Goal: Complete application form: Complete application form

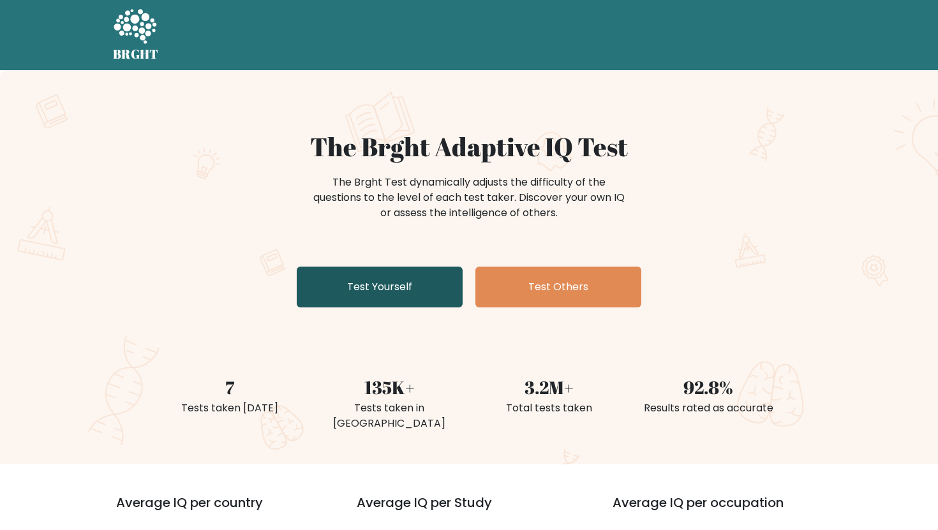
click at [356, 289] on link "Test Yourself" at bounding box center [380, 287] width 166 height 41
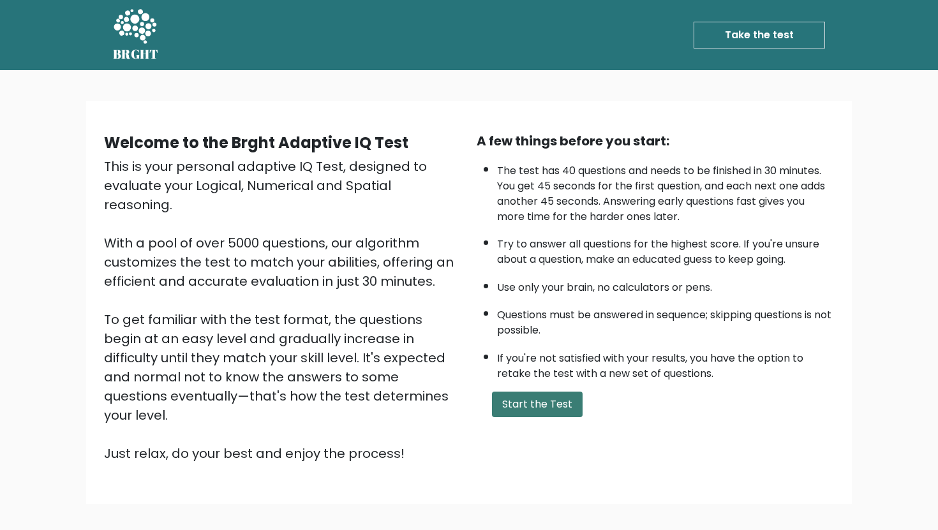
click at [513, 407] on button "Start the Test" at bounding box center [537, 405] width 91 height 26
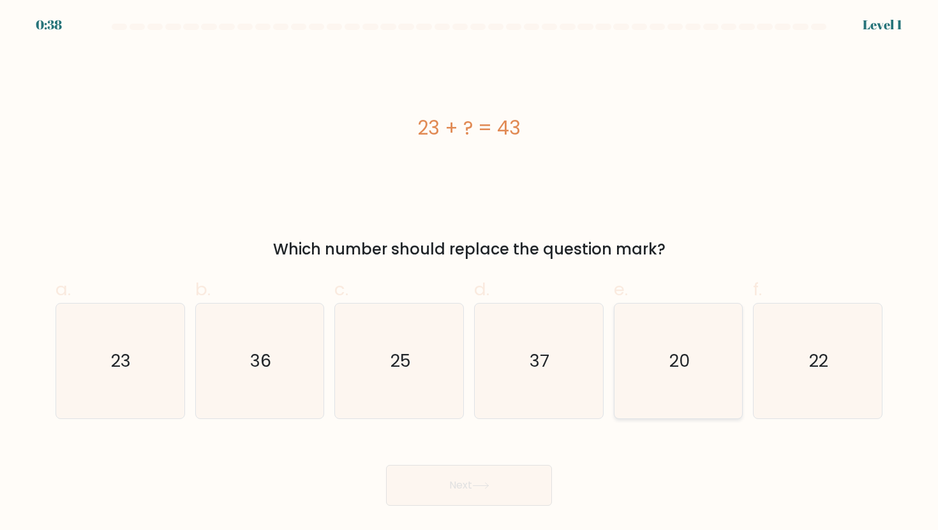
click at [701, 380] on icon "20" at bounding box center [678, 361] width 115 height 115
click at [470, 274] on input "e. 20" at bounding box center [469, 270] width 1 height 8
radio input "true"
click at [518, 497] on button "Next" at bounding box center [469, 485] width 166 height 41
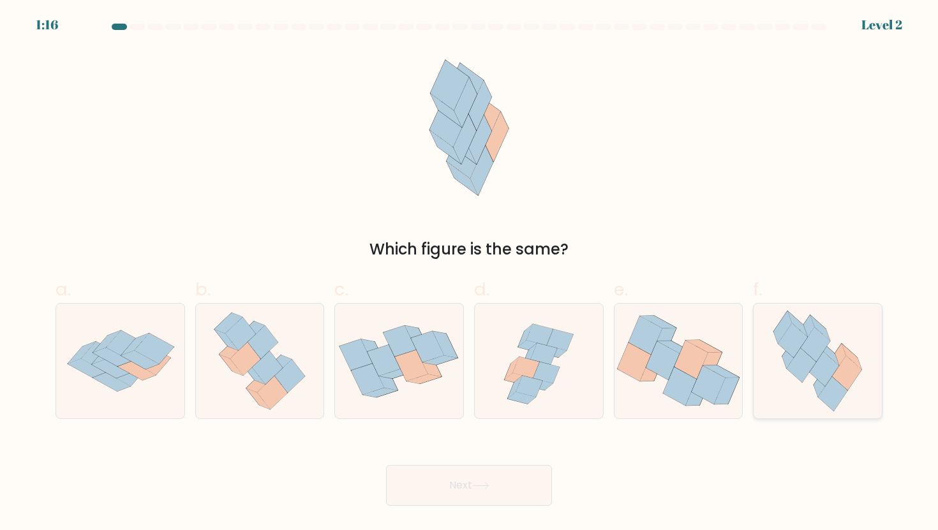
click at [860, 348] on icon at bounding box center [817, 361] width 105 height 115
click at [470, 274] on input "f." at bounding box center [469, 270] width 1 height 8
radio input "true"
click at [477, 481] on button "Next" at bounding box center [469, 485] width 166 height 41
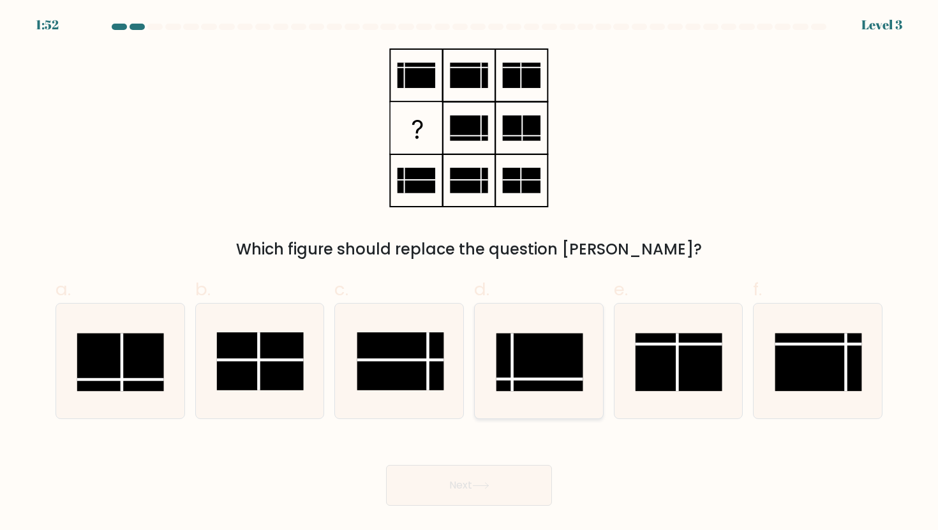
click at [560, 369] on rect at bounding box center [540, 362] width 87 height 58
click at [470, 274] on input "d." at bounding box center [469, 270] width 1 height 8
radio input "true"
click at [438, 493] on button "Next" at bounding box center [469, 485] width 166 height 41
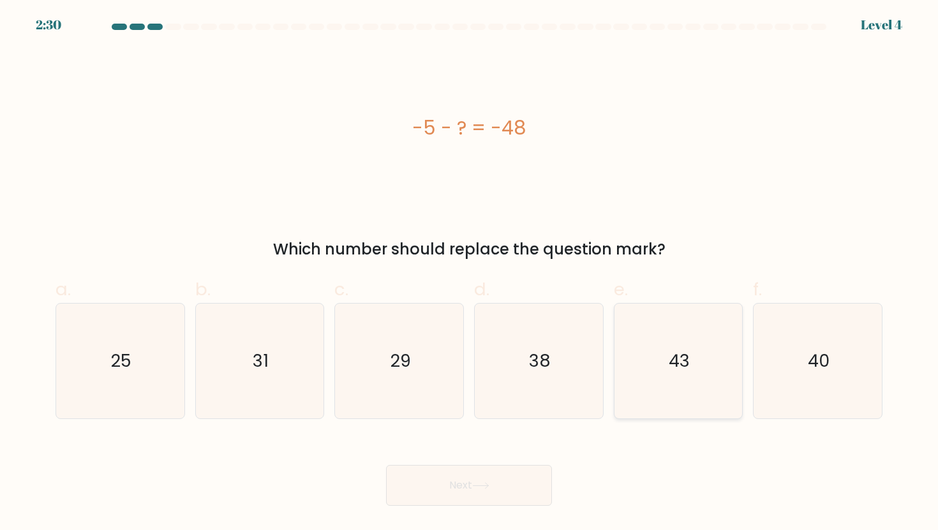
click at [716, 354] on icon "43" at bounding box center [678, 361] width 115 height 115
click at [470, 274] on input "e. 43" at bounding box center [469, 270] width 1 height 8
radio input "true"
click at [477, 479] on button "Next" at bounding box center [469, 485] width 166 height 41
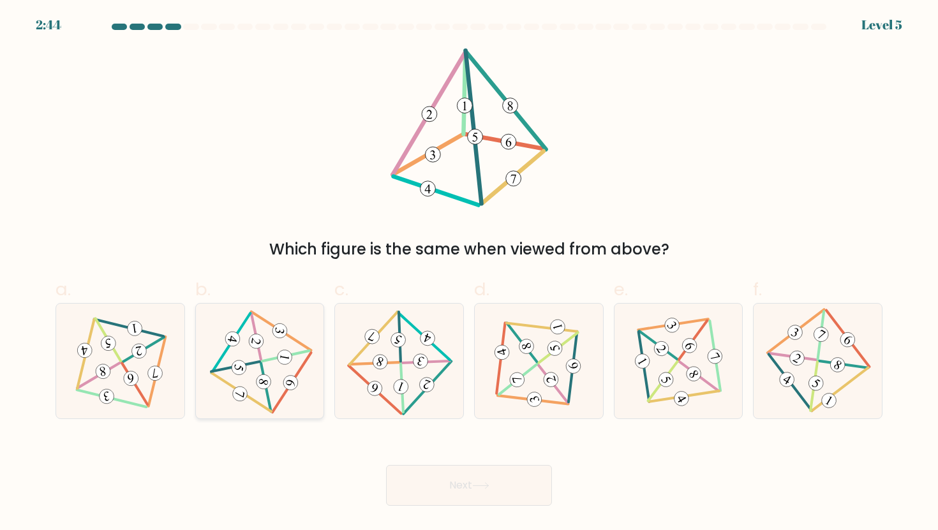
click at [278, 356] on 711 at bounding box center [284, 356] width 17 height 17
click at [469, 274] on input "b." at bounding box center [469, 270] width 1 height 8
radio input "true"
click at [453, 482] on button "Next" at bounding box center [469, 485] width 166 height 41
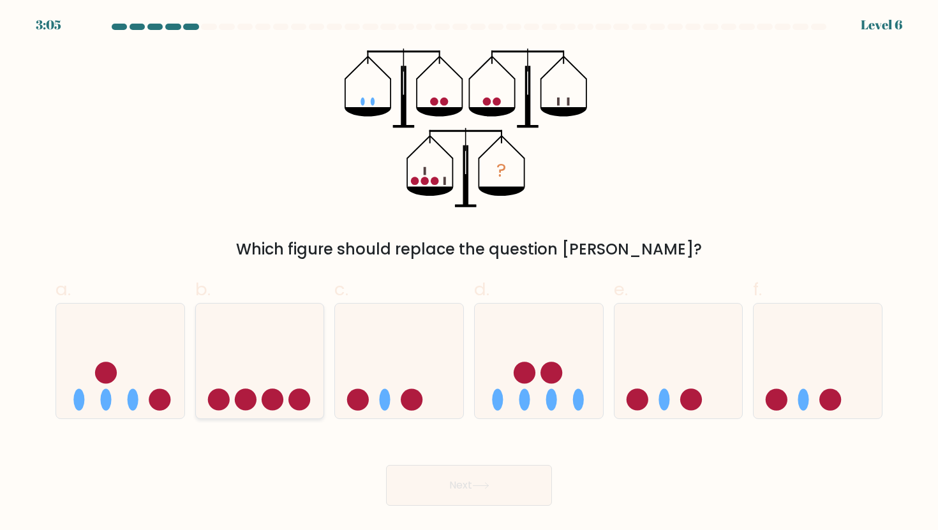
click at [237, 361] on icon at bounding box center [260, 361] width 128 height 106
click at [469, 274] on input "b." at bounding box center [469, 270] width 1 height 8
radio input "true"
click at [488, 490] on button "Next" at bounding box center [469, 485] width 166 height 41
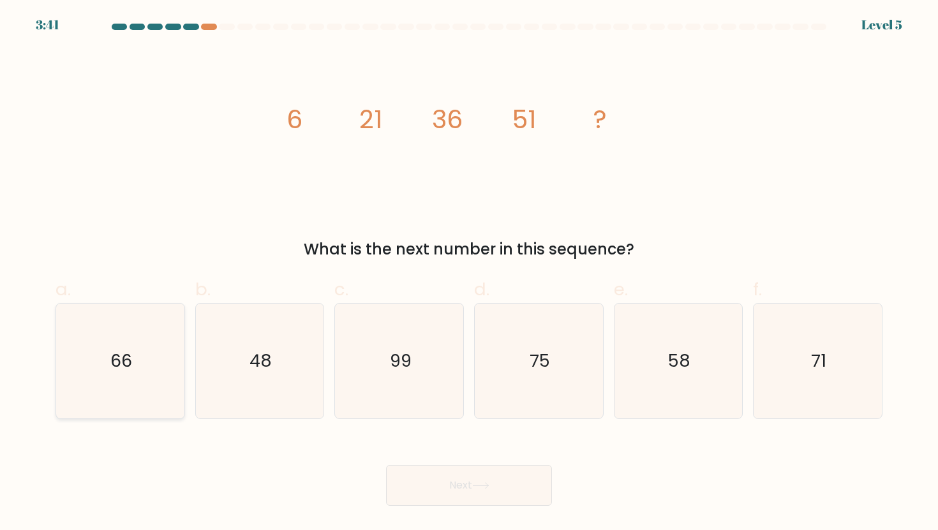
click at [124, 359] on text "66" at bounding box center [121, 361] width 22 height 24
click at [469, 274] on input "a. 66" at bounding box center [469, 270] width 1 height 8
radio input "true"
click at [423, 472] on button "Next" at bounding box center [469, 485] width 166 height 41
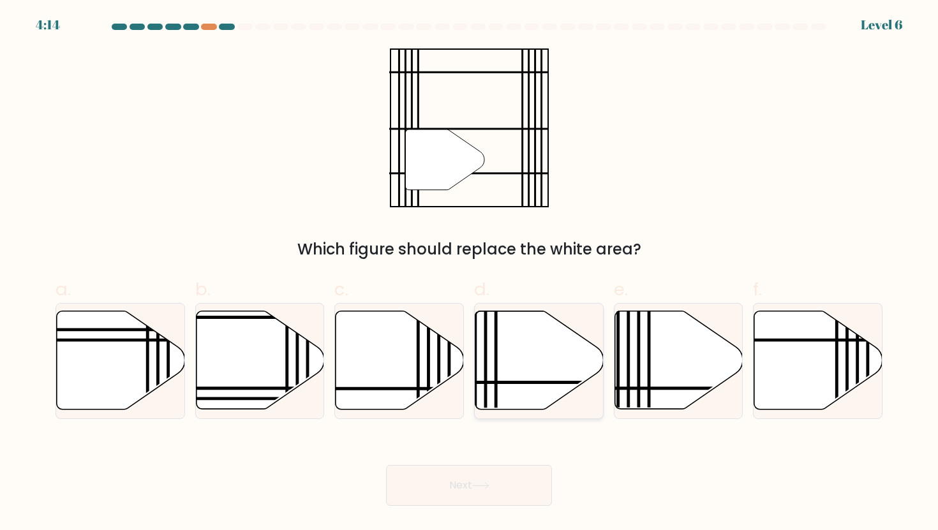
click at [518, 348] on icon at bounding box center [540, 360] width 128 height 98
click at [470, 274] on input "d." at bounding box center [469, 270] width 1 height 8
radio input "true"
click at [494, 490] on button "Next" at bounding box center [469, 485] width 166 height 41
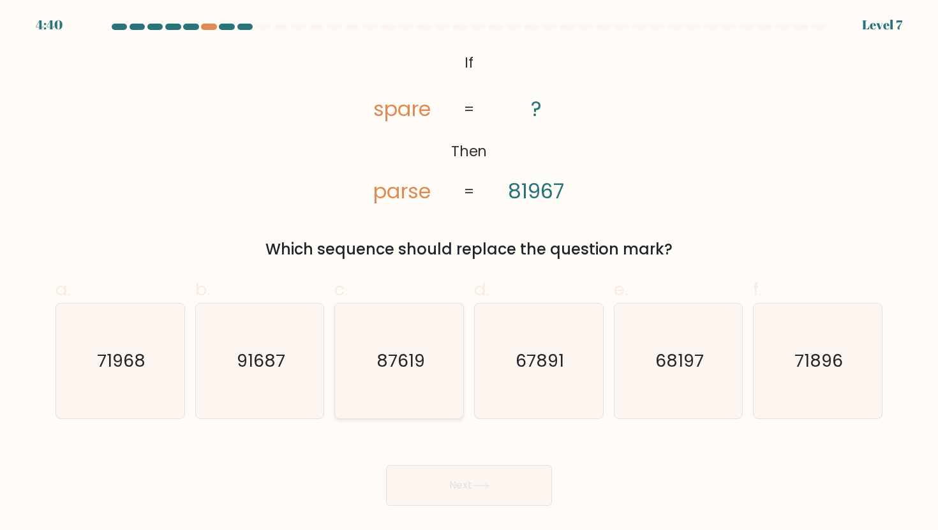
click at [430, 360] on icon "87619" at bounding box center [399, 361] width 115 height 115
click at [469, 274] on input "c. 87619" at bounding box center [469, 270] width 1 height 8
radio input "true"
click at [509, 491] on button "Next" at bounding box center [469, 485] width 166 height 41
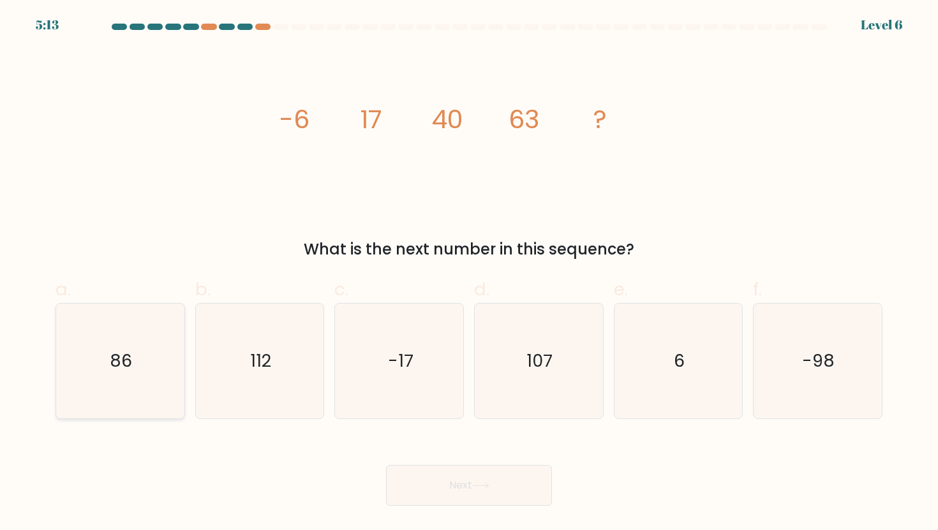
click at [166, 369] on icon "86" at bounding box center [120, 361] width 115 height 115
click at [469, 274] on input "a. 86" at bounding box center [469, 270] width 1 height 8
radio input "true"
click at [386, 465] on button "Next" at bounding box center [469, 485] width 166 height 41
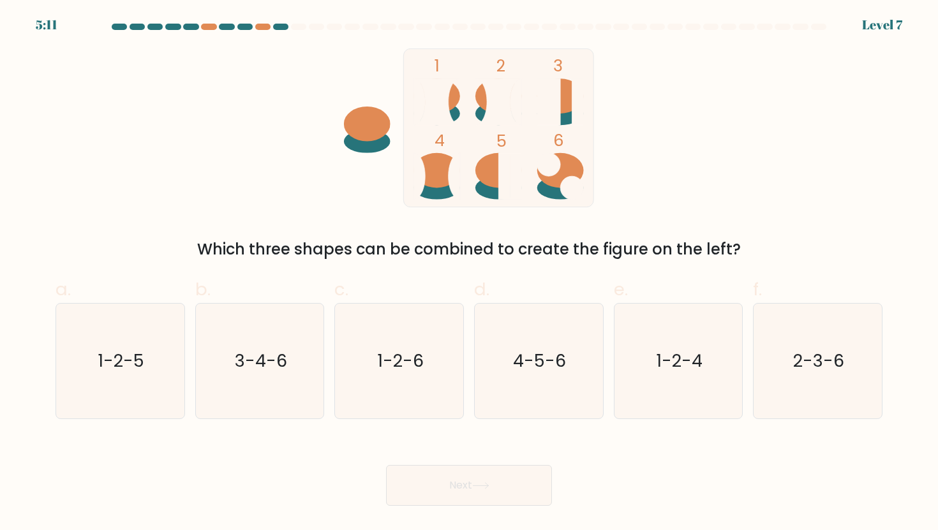
click at [477, 489] on icon at bounding box center [480, 486] width 17 height 7
click at [597, 237] on div "1 2 3 4 5 6 Which three shapes can be combined to create the figure on the left?" at bounding box center [469, 155] width 843 height 213
click at [701, 368] on text "1-2-4" at bounding box center [679, 361] width 47 height 24
click at [470, 274] on input "e. 1-2-4" at bounding box center [469, 270] width 1 height 8
radio input "true"
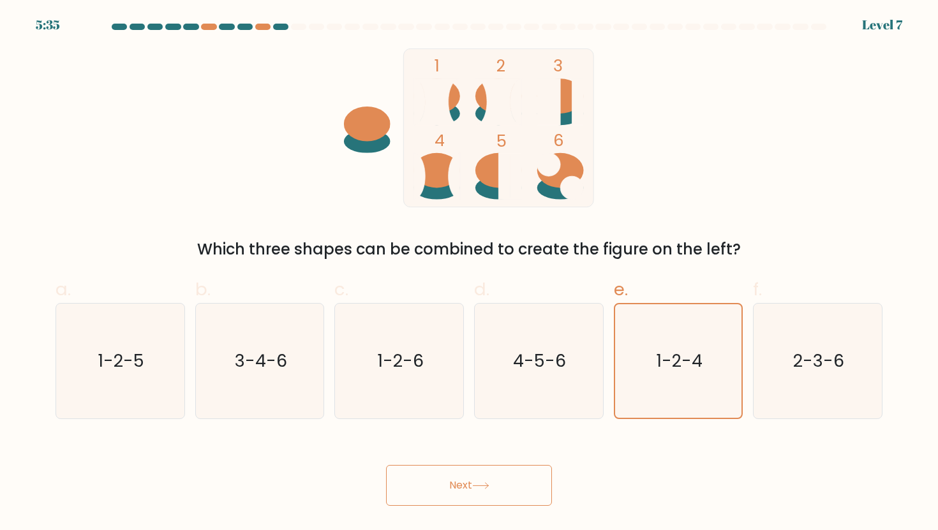
click at [478, 486] on icon at bounding box center [480, 486] width 15 height 6
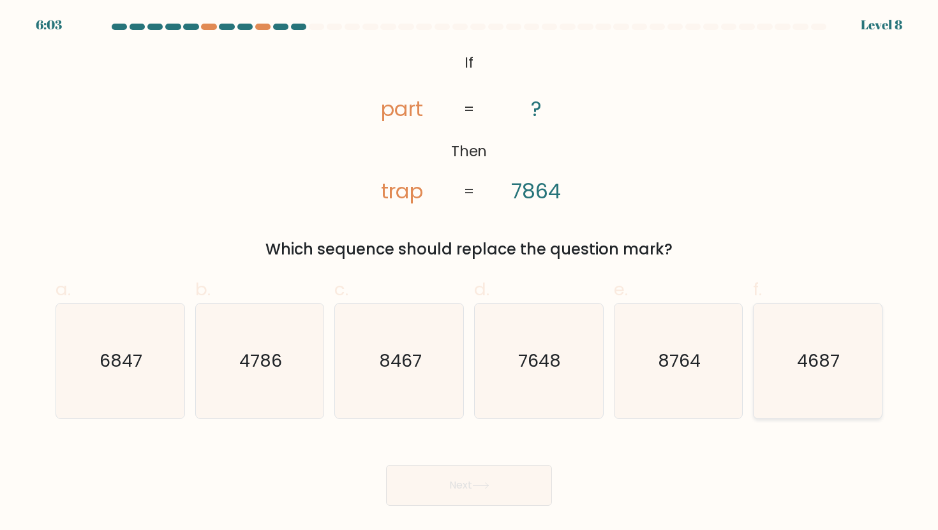
click at [798, 385] on icon "4687" at bounding box center [817, 361] width 115 height 115
click at [470, 274] on input "f. 4687" at bounding box center [469, 270] width 1 height 8
radio input "true"
click at [407, 481] on button "Next" at bounding box center [469, 485] width 166 height 41
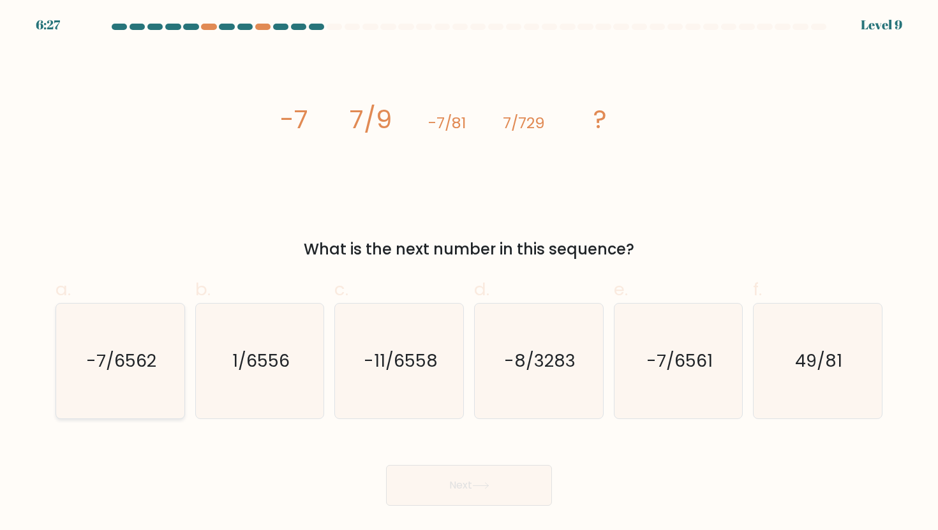
click at [126, 366] on text "-7/6562" at bounding box center [121, 361] width 70 height 24
click at [469, 274] on input "a. -7/6562" at bounding box center [469, 270] width 1 height 8
radio input "true"
click at [477, 489] on icon at bounding box center [480, 486] width 17 height 7
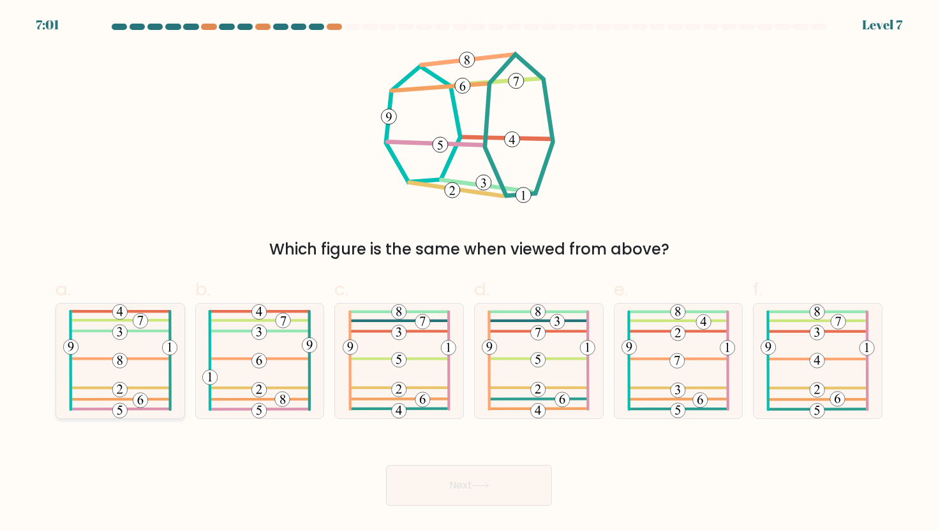
click at [119, 375] on icon at bounding box center [120, 361] width 115 height 115
click at [469, 274] on input "a." at bounding box center [469, 270] width 1 height 8
radio input "true"
click at [493, 486] on button "Next" at bounding box center [469, 485] width 166 height 41
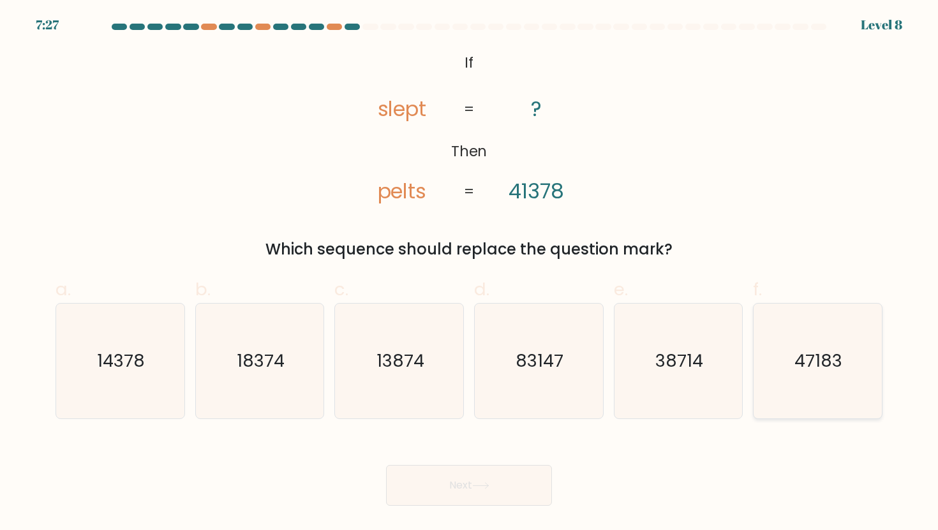
click at [802, 374] on icon "47183" at bounding box center [817, 361] width 115 height 115
click at [470, 274] on input "f. 47183" at bounding box center [469, 270] width 1 height 8
radio input "true"
click at [460, 490] on button "Next" at bounding box center [469, 485] width 166 height 41
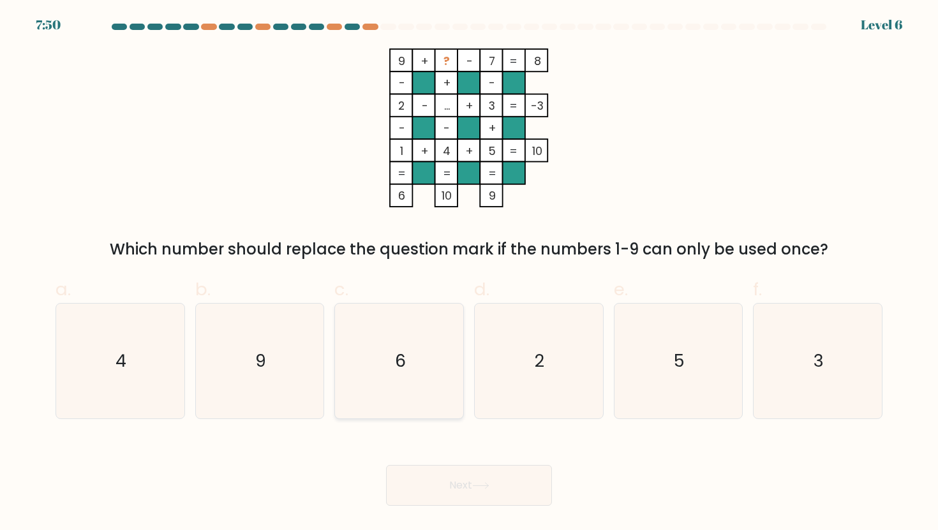
click at [400, 356] on text "6" at bounding box center [400, 361] width 11 height 24
click at [469, 274] on input "c. 6" at bounding box center [469, 270] width 1 height 8
radio input "true"
click at [449, 474] on button "Next" at bounding box center [469, 485] width 166 height 41
click at [460, 484] on button "Next" at bounding box center [469, 485] width 166 height 41
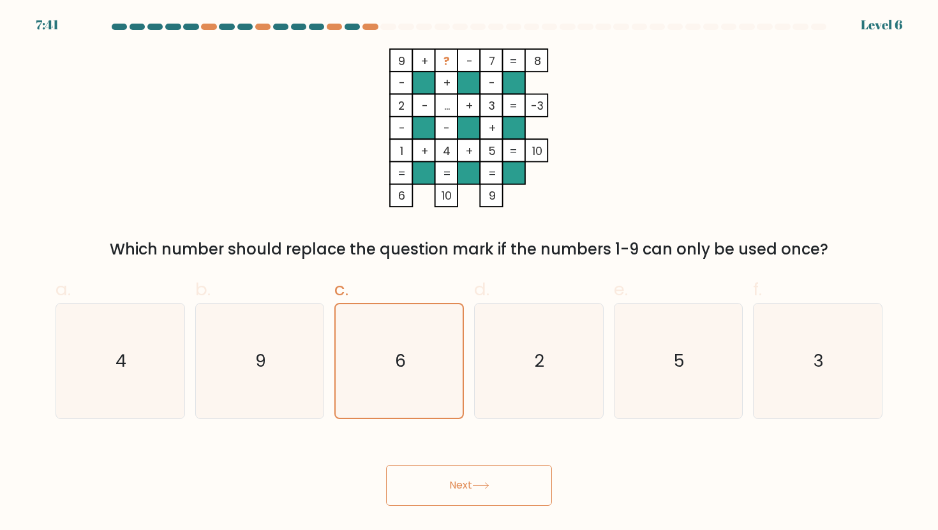
click at [460, 484] on button "Next" at bounding box center [469, 485] width 166 height 41
click at [407, 365] on icon "6" at bounding box center [400, 361] width 114 height 114
click at [469, 274] on input "c. 6" at bounding box center [469, 270] width 1 height 8
click at [461, 500] on button "Next" at bounding box center [469, 485] width 166 height 41
click at [386, 465] on button "Next" at bounding box center [469, 485] width 166 height 41
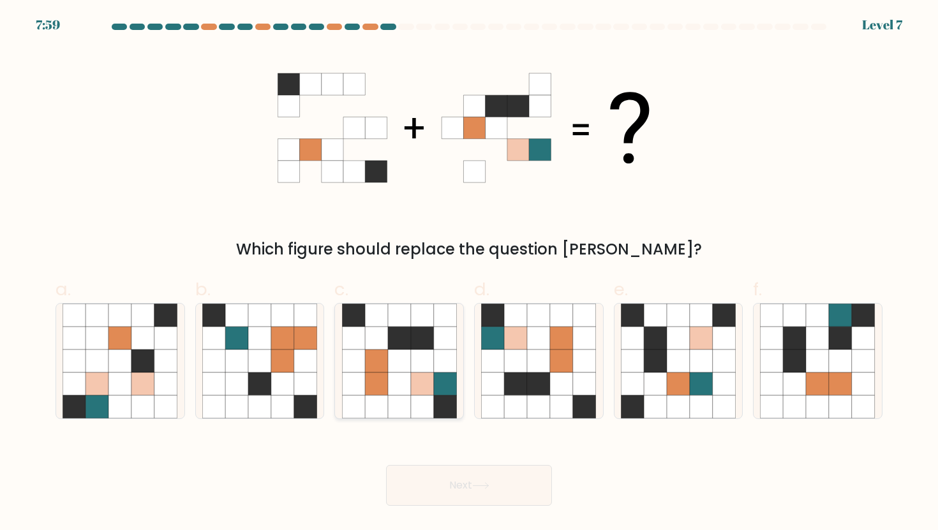
click at [388, 387] on icon at bounding box center [399, 384] width 23 height 23
click at [469, 274] on input "c." at bounding box center [469, 270] width 1 height 8
radio input "true"
click at [484, 489] on icon at bounding box center [480, 486] width 17 height 7
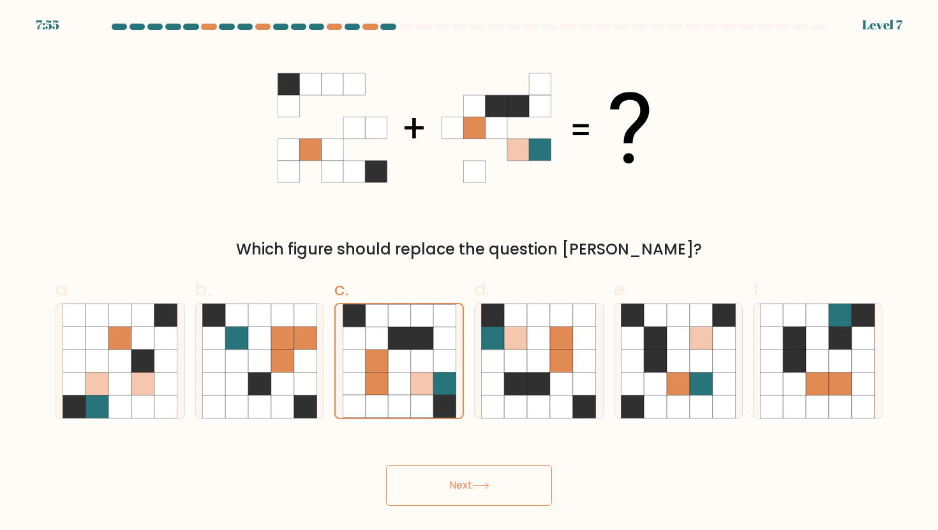
click at [484, 489] on icon at bounding box center [480, 486] width 17 height 7
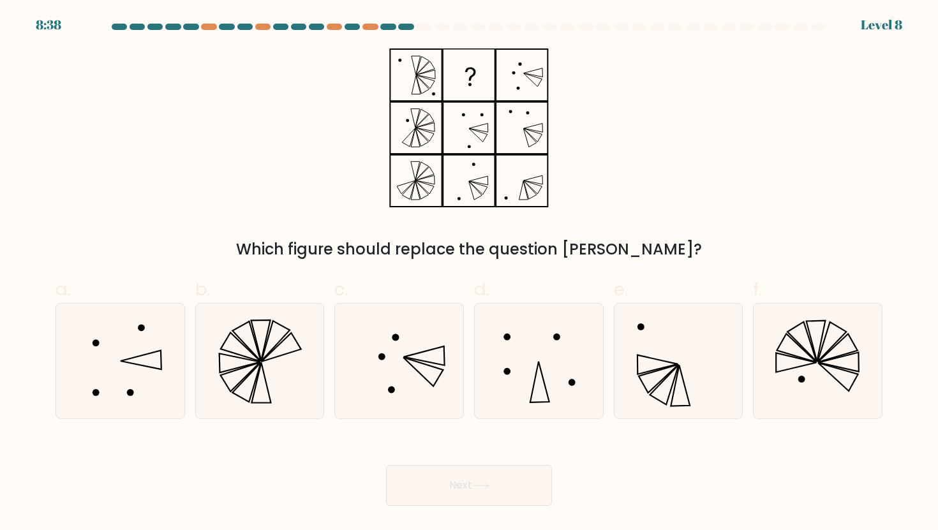
click at [615, 268] on div "a. b. c." at bounding box center [468, 342] width 837 height 153
click at [130, 361] on icon at bounding box center [120, 361] width 115 height 115
click at [469, 274] on input "a." at bounding box center [469, 270] width 1 height 8
radio input "true"
click at [465, 481] on button "Next" at bounding box center [469, 485] width 166 height 41
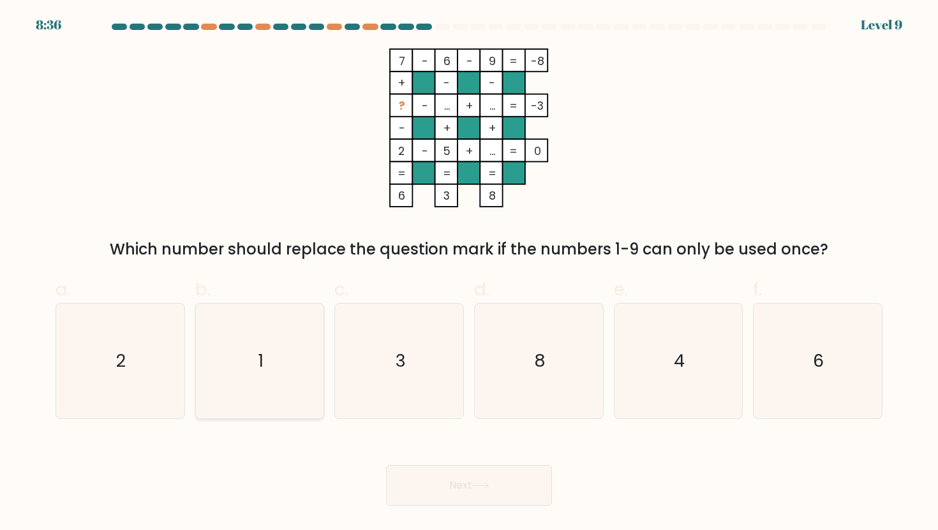
click at [270, 350] on icon "1" at bounding box center [259, 361] width 115 height 115
click at [469, 274] on input "b. 1" at bounding box center [469, 270] width 1 height 8
radio input "true"
click at [501, 485] on button "Next" at bounding box center [469, 485] width 166 height 41
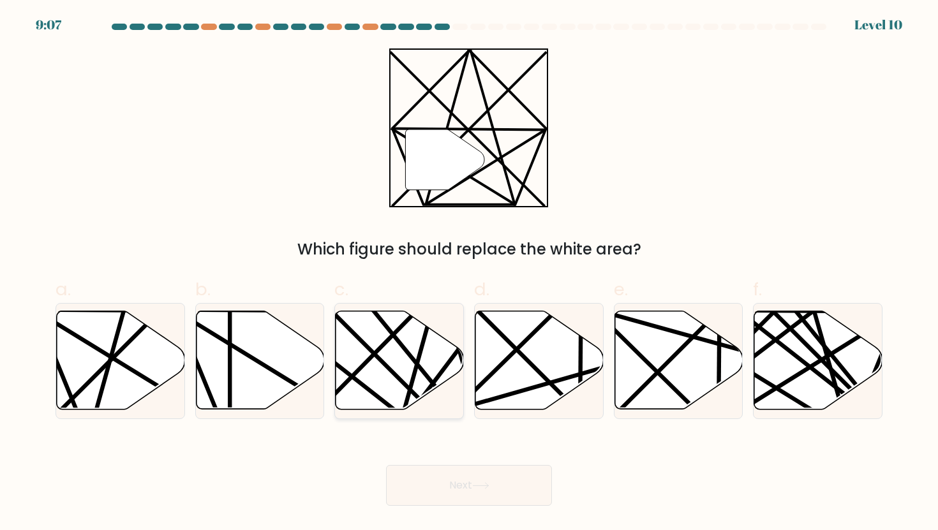
click at [394, 371] on line at bounding box center [436, 416] width 251 height 251
click at [469, 274] on input "c." at bounding box center [469, 270] width 1 height 8
radio input "true"
click at [487, 495] on button "Next" at bounding box center [469, 485] width 166 height 41
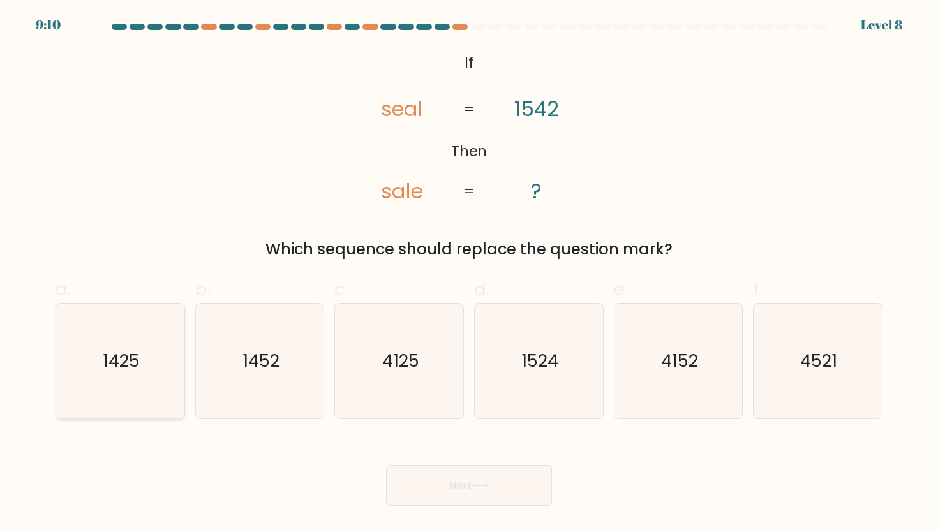
click at [124, 368] on text "1425" at bounding box center [121, 361] width 37 height 24
click at [469, 274] on input "a. 1425" at bounding box center [469, 270] width 1 height 8
radio input "true"
click at [430, 504] on button "Next" at bounding box center [469, 485] width 166 height 41
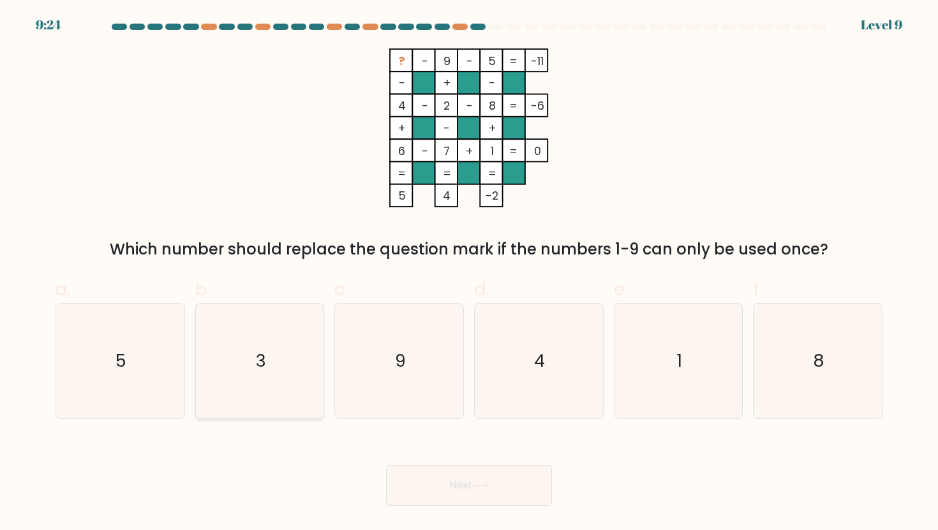
click at [284, 364] on icon "3" at bounding box center [259, 361] width 115 height 115
click at [469, 274] on input "b. 3" at bounding box center [469, 270] width 1 height 8
radio input "true"
click at [503, 479] on button "Next" at bounding box center [469, 485] width 166 height 41
click at [483, 482] on button "Next" at bounding box center [469, 485] width 166 height 41
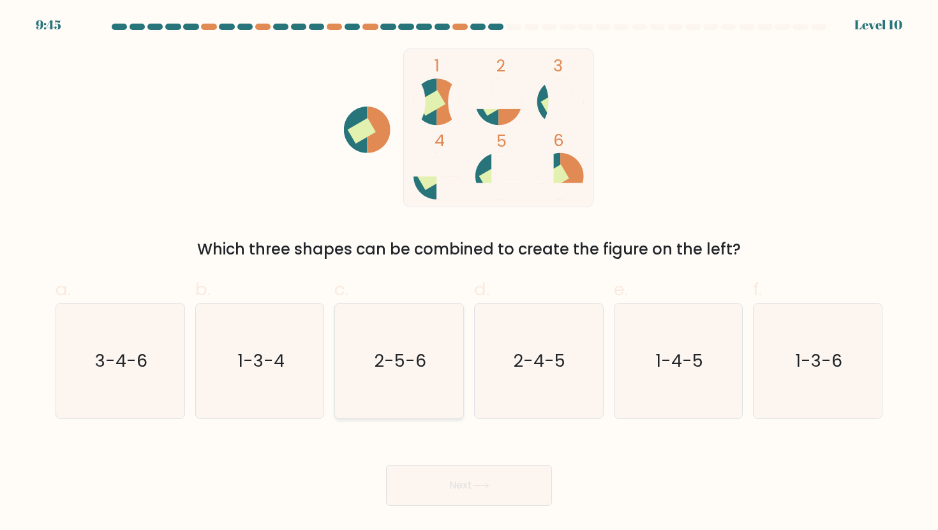
click at [438, 385] on icon "2-5-6" at bounding box center [399, 361] width 115 height 115
click at [469, 274] on input "c. 2-5-6" at bounding box center [469, 270] width 1 height 8
radio input "true"
click at [506, 499] on button "Next" at bounding box center [469, 485] width 166 height 41
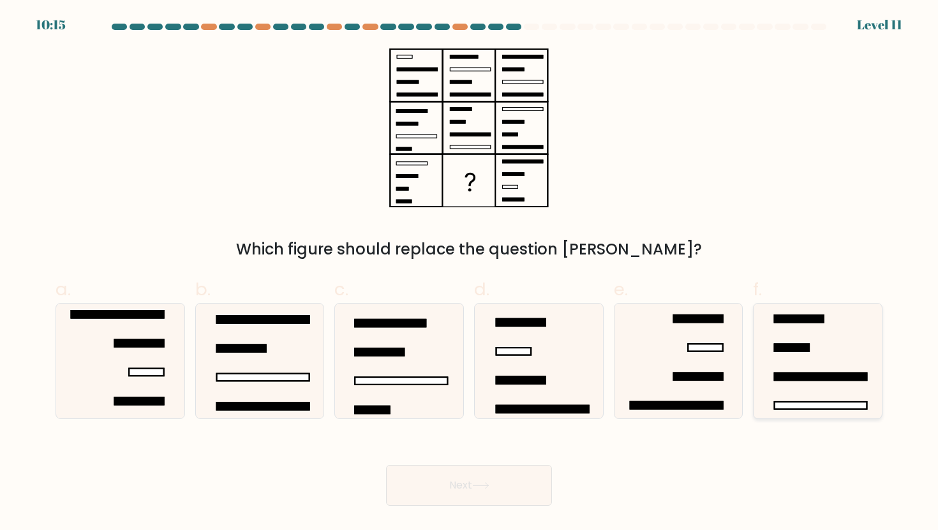
click at [830, 384] on icon at bounding box center [817, 361] width 115 height 115
click at [470, 274] on input "f." at bounding box center [469, 270] width 1 height 8
radio input "true"
click at [508, 501] on button "Next" at bounding box center [469, 485] width 166 height 41
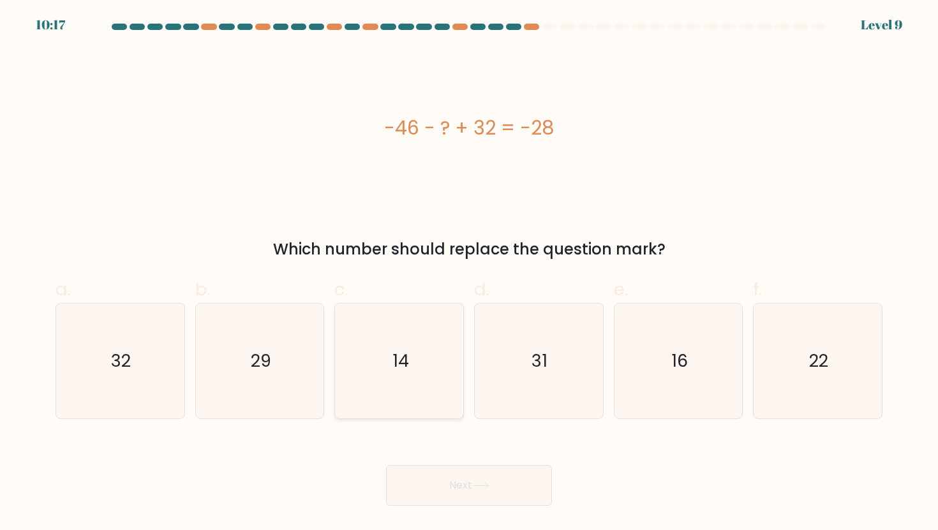
click at [410, 325] on icon "14" at bounding box center [399, 361] width 115 height 115
click at [469, 274] on input "c. 14" at bounding box center [469, 270] width 1 height 8
radio input "true"
click at [445, 490] on button "Next" at bounding box center [469, 485] width 166 height 41
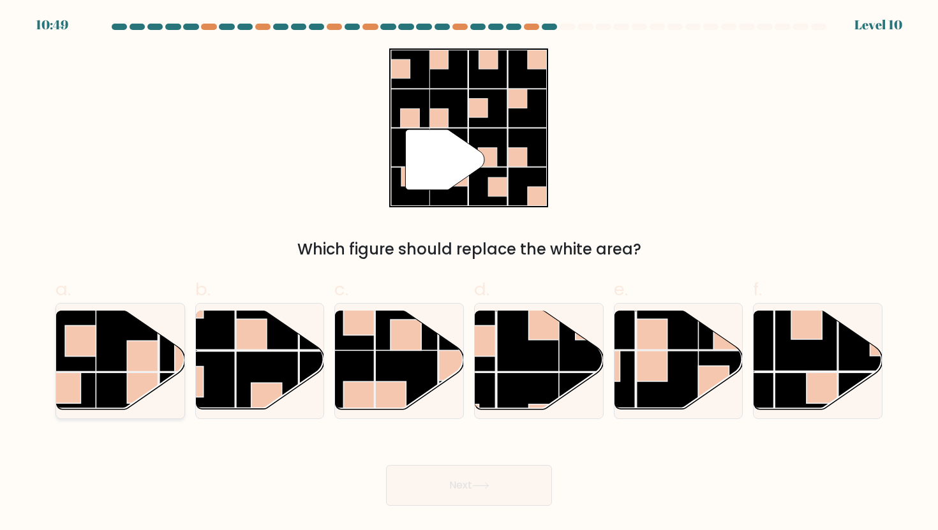
click at [94, 382] on rect at bounding box center [64, 404] width 63 height 63
click at [469, 274] on input "a." at bounding box center [469, 270] width 1 height 8
radio input "true"
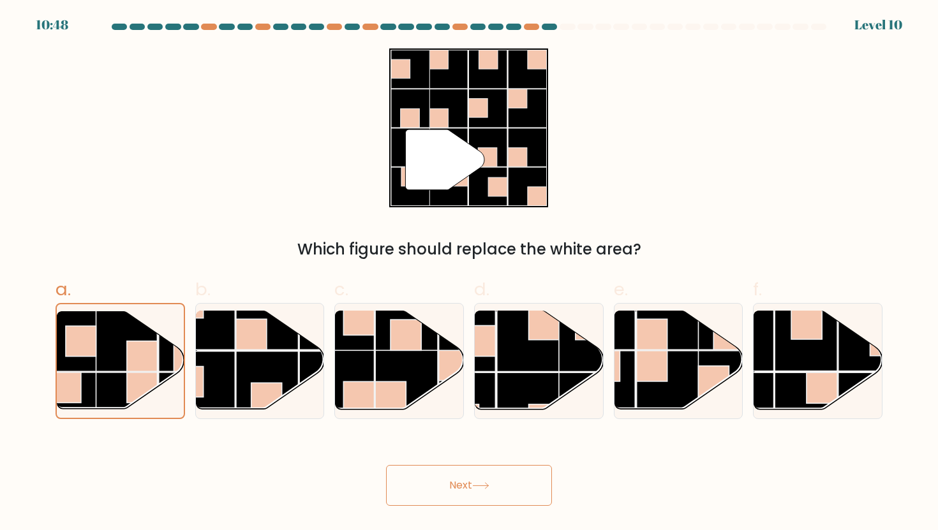
click at [454, 482] on button "Next" at bounding box center [469, 485] width 166 height 41
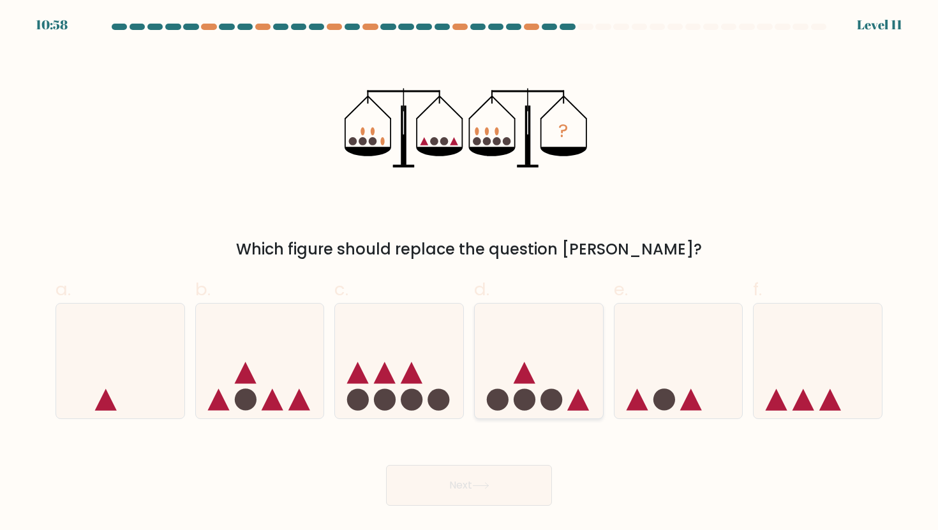
click at [509, 410] on icon at bounding box center [539, 361] width 128 height 106
click at [470, 274] on input "d." at bounding box center [469, 270] width 1 height 8
radio input "true"
click at [481, 495] on button "Next" at bounding box center [469, 485] width 166 height 41
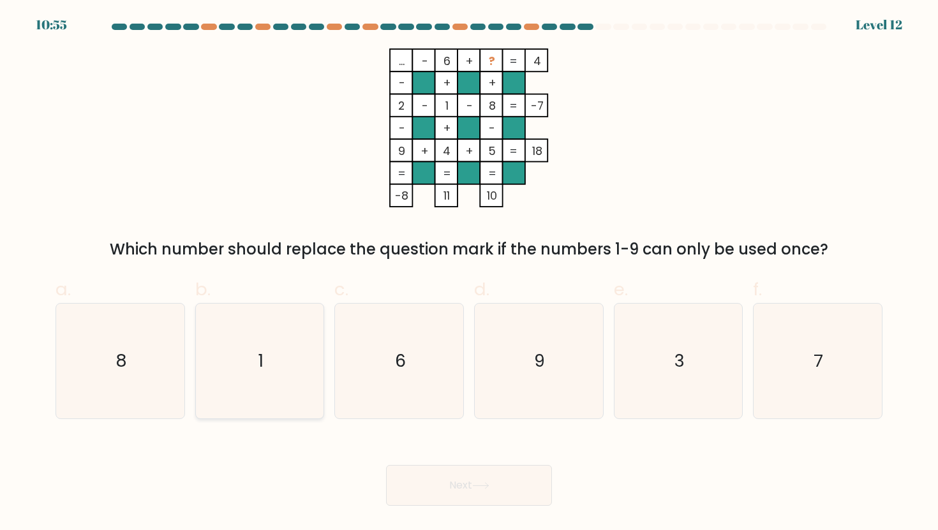
click at [253, 363] on icon "1" at bounding box center [259, 361] width 115 height 115
click at [469, 274] on input "b. 1" at bounding box center [469, 270] width 1 height 8
radio input "true"
click at [463, 483] on button "Next" at bounding box center [469, 485] width 166 height 41
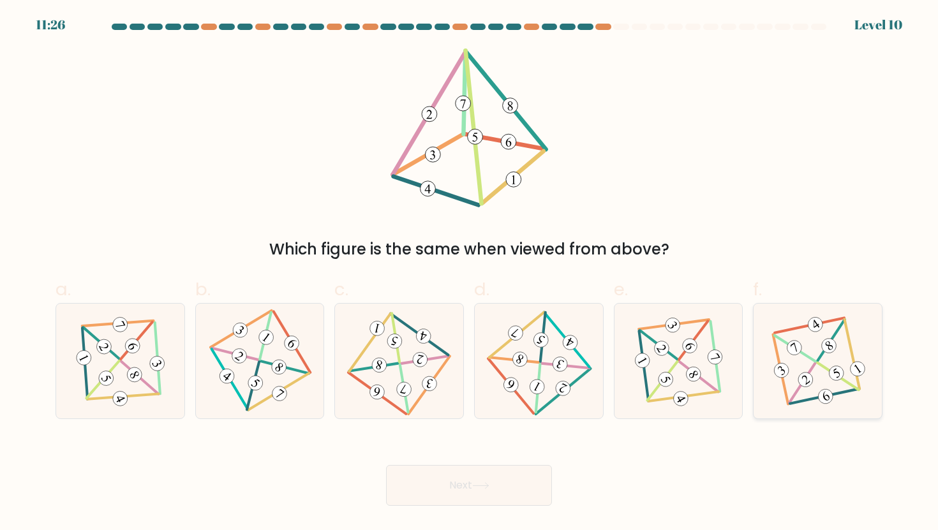
click at [826, 350] on 585 at bounding box center [829, 346] width 20 height 20
click at [470, 274] on input "f." at bounding box center [469, 270] width 1 height 8
radio input "true"
click at [519, 481] on button "Next" at bounding box center [469, 485] width 166 height 41
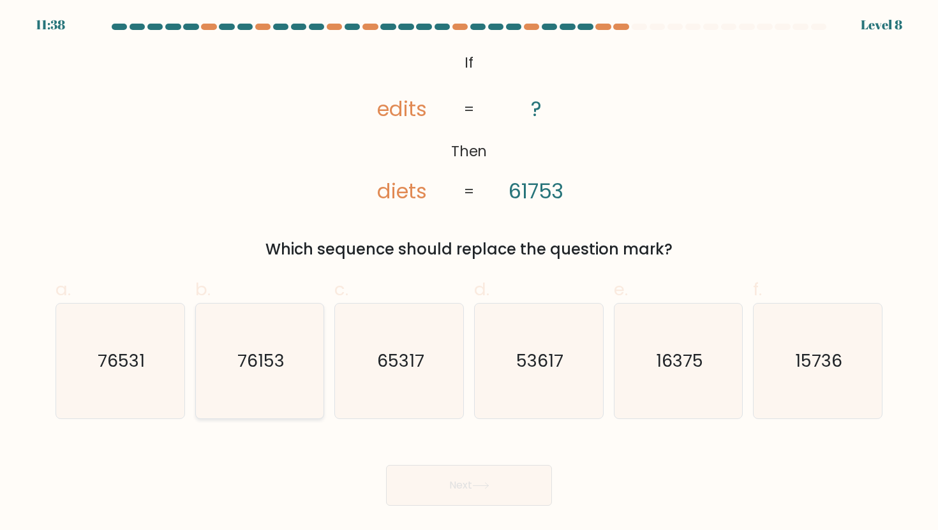
click at [262, 329] on icon "76153" at bounding box center [259, 361] width 115 height 115
click at [469, 274] on input "b. 76153" at bounding box center [469, 270] width 1 height 8
radio input "true"
click at [527, 500] on button "Next" at bounding box center [469, 485] width 166 height 41
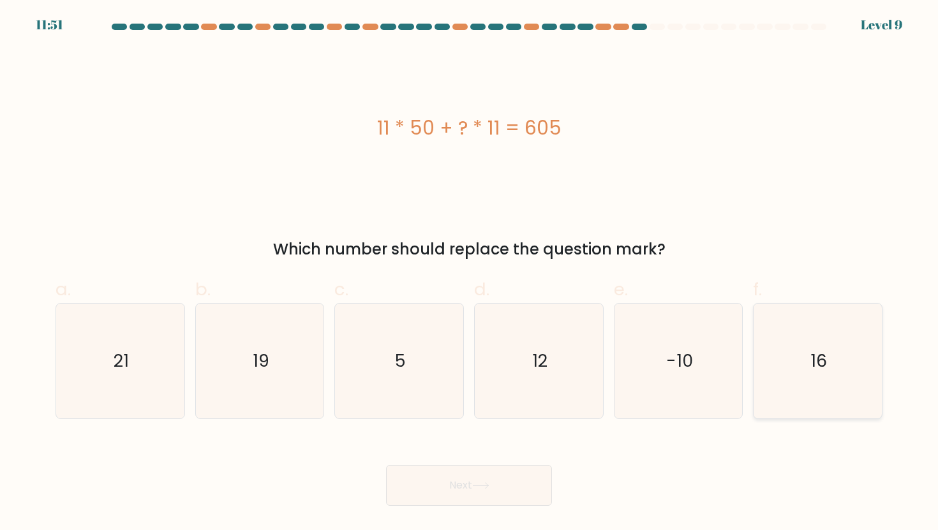
click at [835, 381] on icon "16" at bounding box center [817, 361] width 115 height 115
click at [470, 274] on input "f. 16" at bounding box center [469, 270] width 1 height 8
radio input "true"
click at [444, 482] on button "Next" at bounding box center [469, 485] width 166 height 41
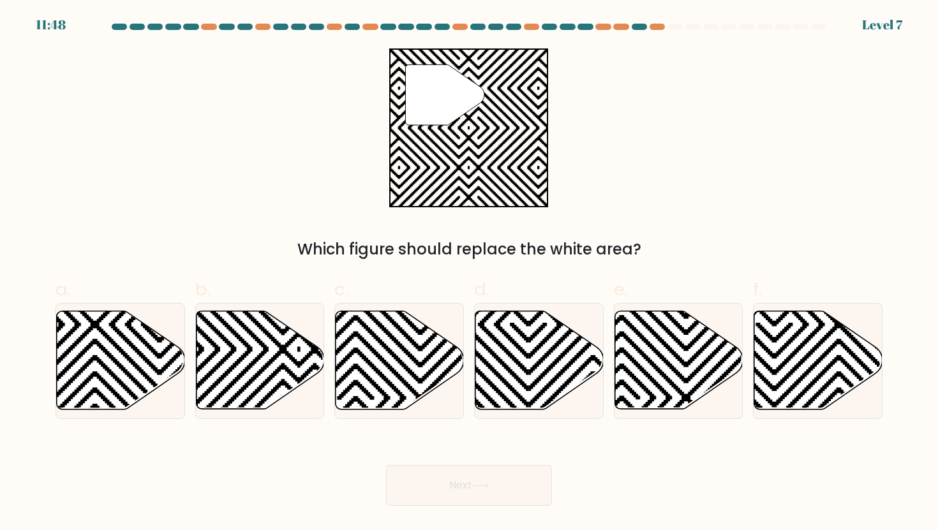
click at [445, 482] on button "Next" at bounding box center [469, 485] width 166 height 41
click at [237, 348] on icon at bounding box center [260, 360] width 128 height 98
click at [469, 274] on input "b." at bounding box center [469, 270] width 1 height 8
radio input "true"
click at [469, 486] on button "Next" at bounding box center [469, 485] width 166 height 41
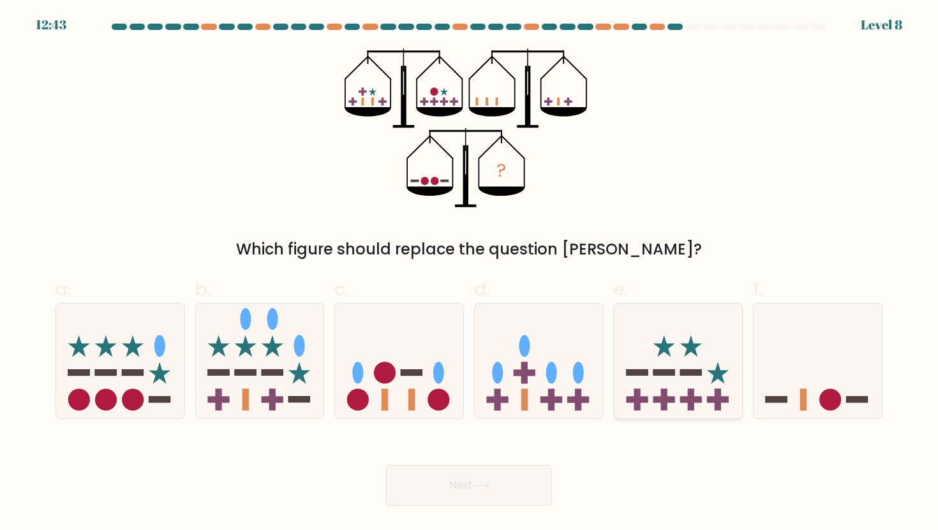
click at [631, 382] on icon at bounding box center [679, 361] width 128 height 106
click at [470, 274] on input "e." at bounding box center [469, 270] width 1 height 8
radio input "true"
click at [491, 495] on button "Next" at bounding box center [469, 485] width 166 height 41
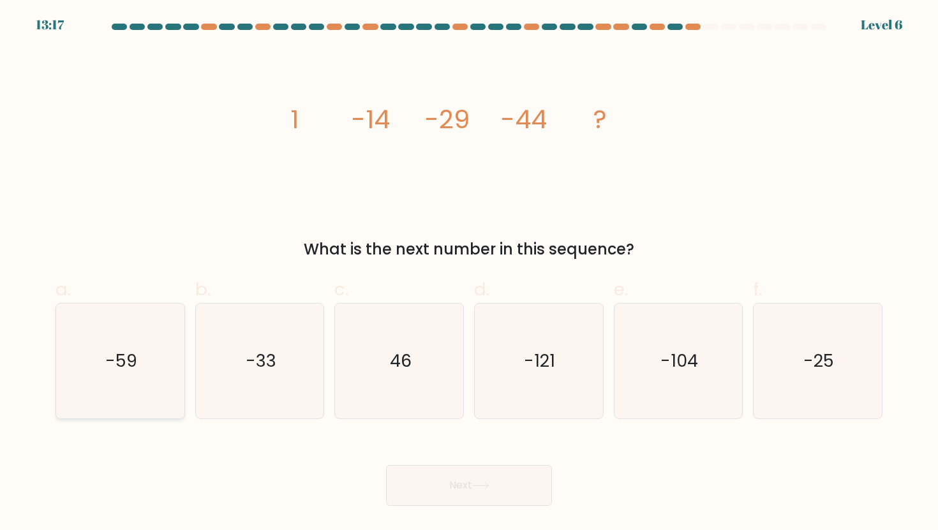
click at [117, 367] on text "-59" at bounding box center [121, 361] width 32 height 24
click at [469, 274] on input "a. -59" at bounding box center [469, 270] width 1 height 8
radio input "true"
click at [466, 487] on button "Next" at bounding box center [469, 485] width 166 height 41
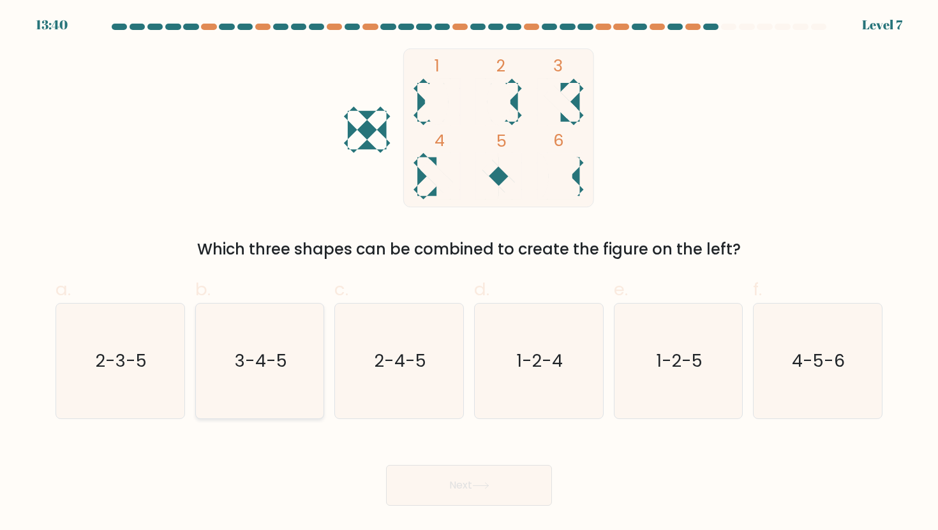
click at [267, 327] on icon "3-4-5" at bounding box center [259, 361] width 115 height 115
click at [469, 274] on input "b. 3-4-5" at bounding box center [469, 270] width 1 height 8
radio input "true"
click at [508, 475] on button "Next" at bounding box center [469, 485] width 166 height 41
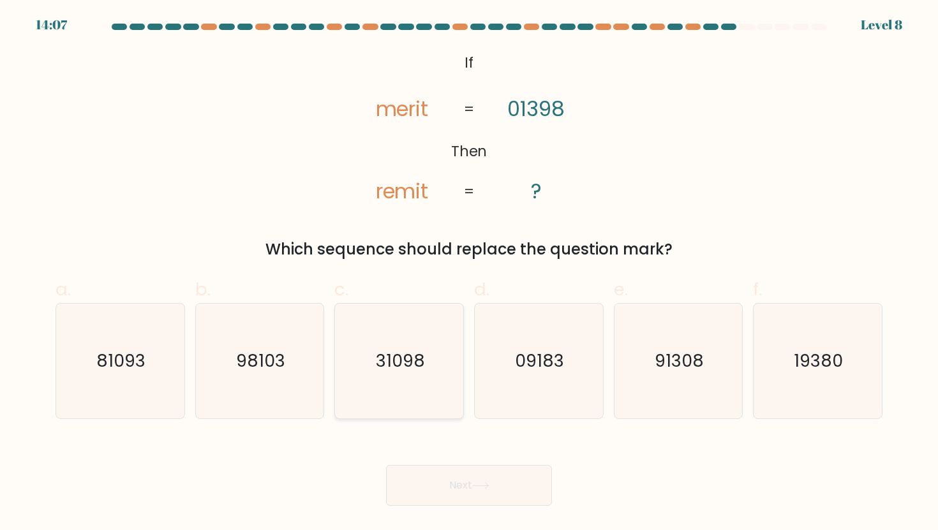
click at [405, 349] on text "31098" at bounding box center [400, 361] width 49 height 24
click at [469, 274] on input "c. 31098" at bounding box center [469, 270] width 1 height 8
radio input "true"
click at [433, 480] on button "Next" at bounding box center [469, 485] width 166 height 41
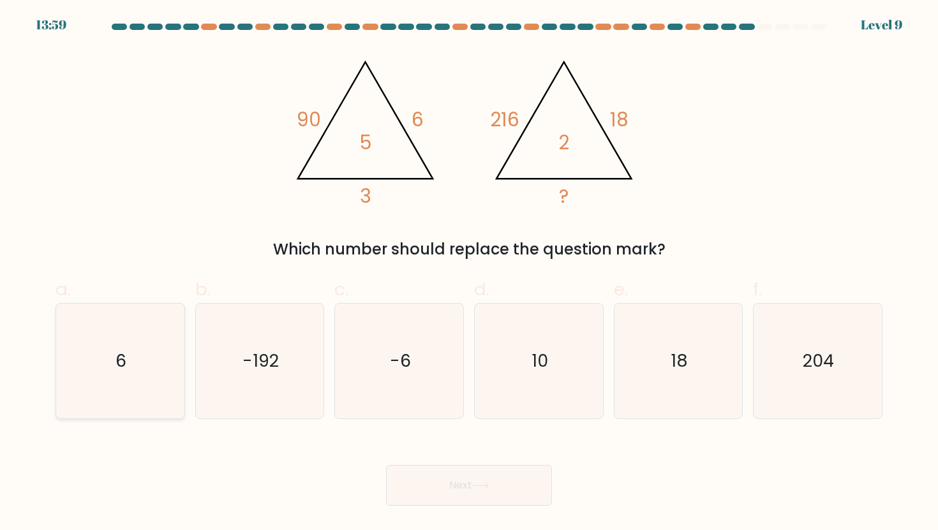
click at [141, 370] on icon "6" at bounding box center [120, 361] width 115 height 115
click at [469, 274] on input "a. 6" at bounding box center [469, 270] width 1 height 8
radio input "true"
click at [479, 498] on button "Next" at bounding box center [469, 485] width 166 height 41
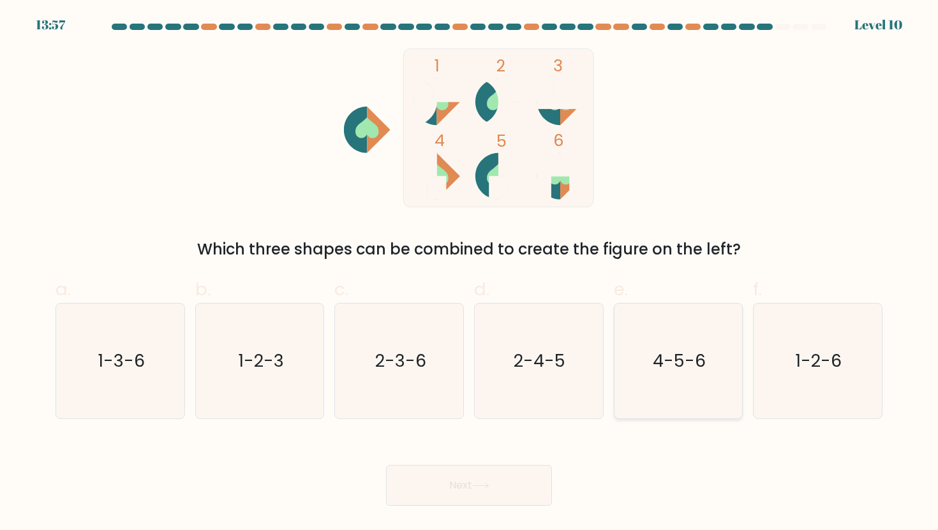
click at [705, 347] on icon "4-5-6" at bounding box center [678, 361] width 115 height 115
click at [470, 274] on input "e. 4-5-6" at bounding box center [469, 270] width 1 height 8
radio input "true"
click at [465, 502] on button "Next" at bounding box center [469, 485] width 166 height 41
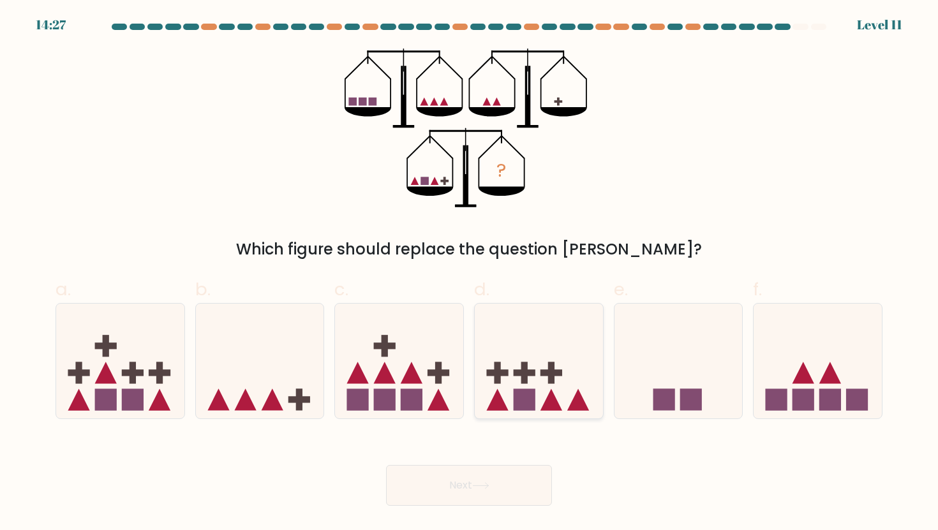
click at [510, 394] on icon at bounding box center [539, 361] width 128 height 106
click at [470, 274] on input "d." at bounding box center [469, 270] width 1 height 8
radio input "true"
click at [477, 490] on button "Next" at bounding box center [469, 485] width 166 height 41
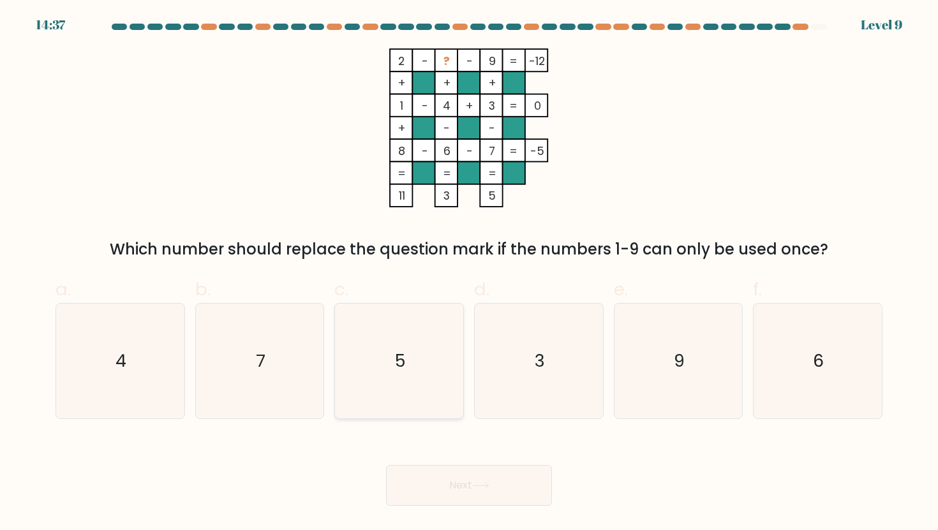
click at [418, 361] on icon "5" at bounding box center [399, 361] width 115 height 115
click at [469, 274] on input "c. 5" at bounding box center [469, 270] width 1 height 8
radio input "true"
click at [484, 497] on button "Next" at bounding box center [469, 485] width 166 height 41
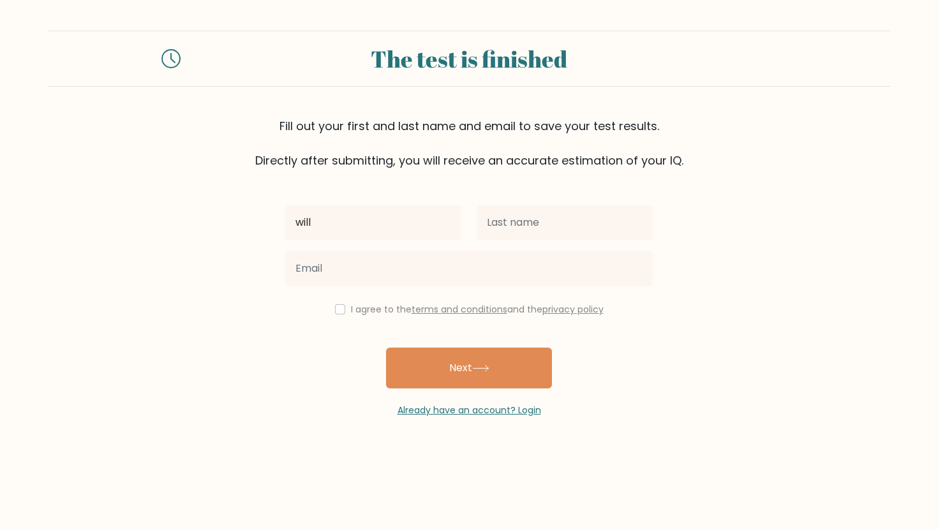
type input "will"
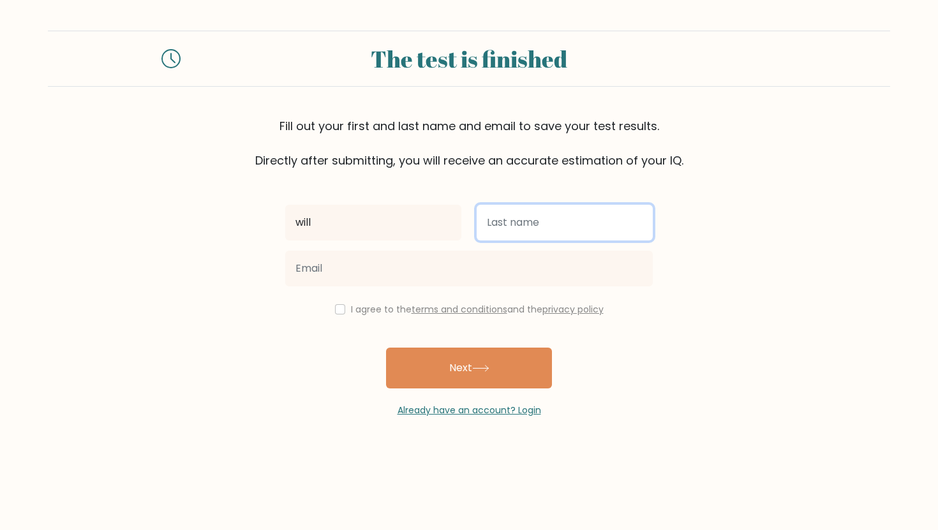
click at [525, 236] on input "text" at bounding box center [565, 223] width 176 height 36
type input "tolley"
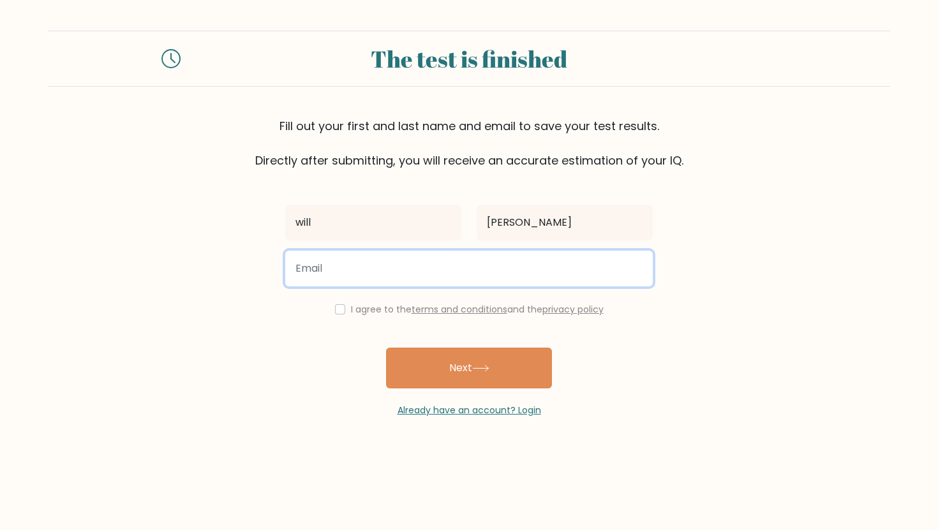
click at [482, 263] on input "email" at bounding box center [469, 269] width 368 height 36
type input "willtolley365@gmail.com"
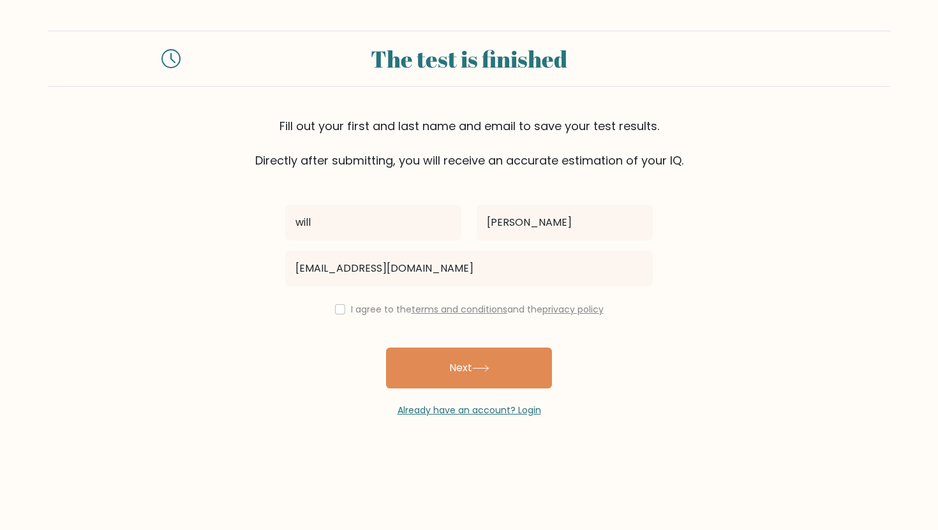
click at [336, 315] on div "I agree to the terms and conditions and the privacy policy" at bounding box center [469, 309] width 383 height 15
click at [331, 311] on div "I agree to the terms and conditions and the privacy policy" at bounding box center [469, 309] width 383 height 15
click at [338, 311] on input "checkbox" at bounding box center [340, 309] width 10 height 10
checkbox input "true"
click at [430, 347] on div "will tolley willtolley365@gmail.com I agree to the terms and conditions and the…" at bounding box center [469, 293] width 383 height 248
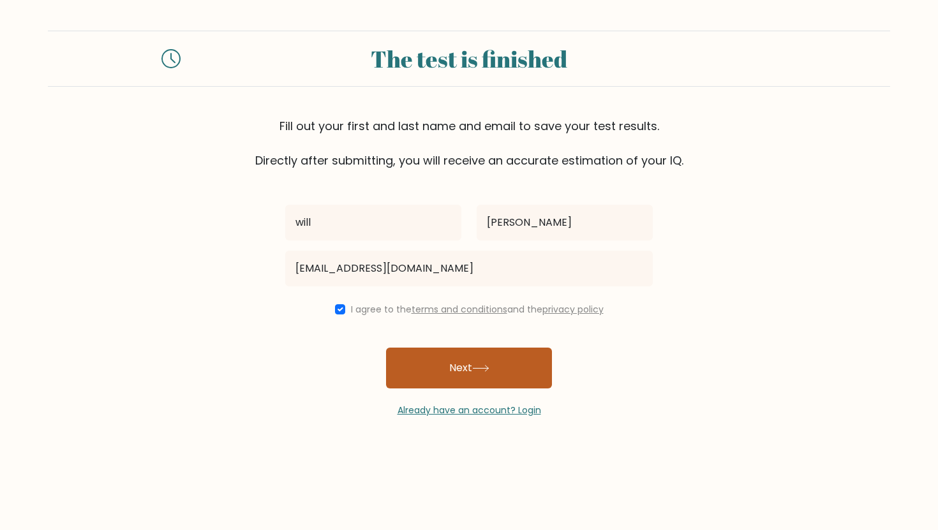
click at [453, 373] on button "Next" at bounding box center [469, 368] width 166 height 41
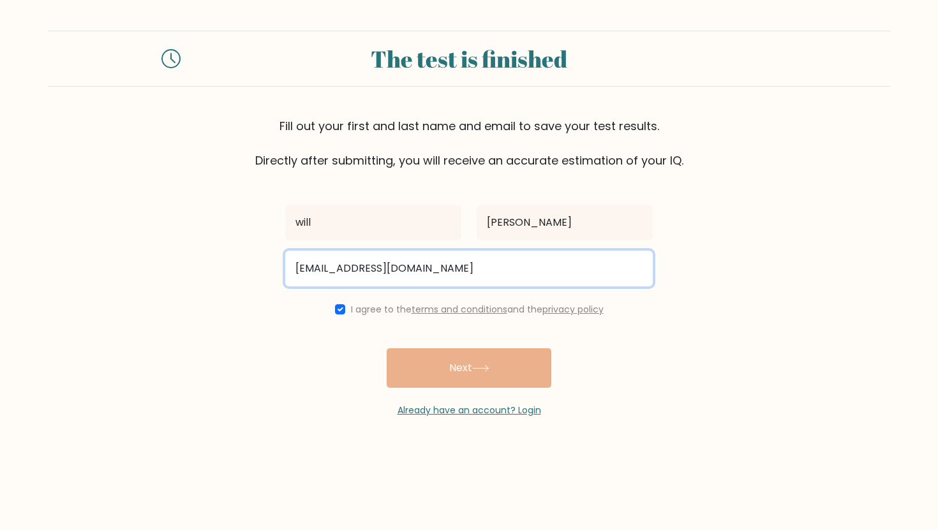
click at [467, 261] on input "willtolley365@gmail.com" at bounding box center [469, 269] width 368 height 36
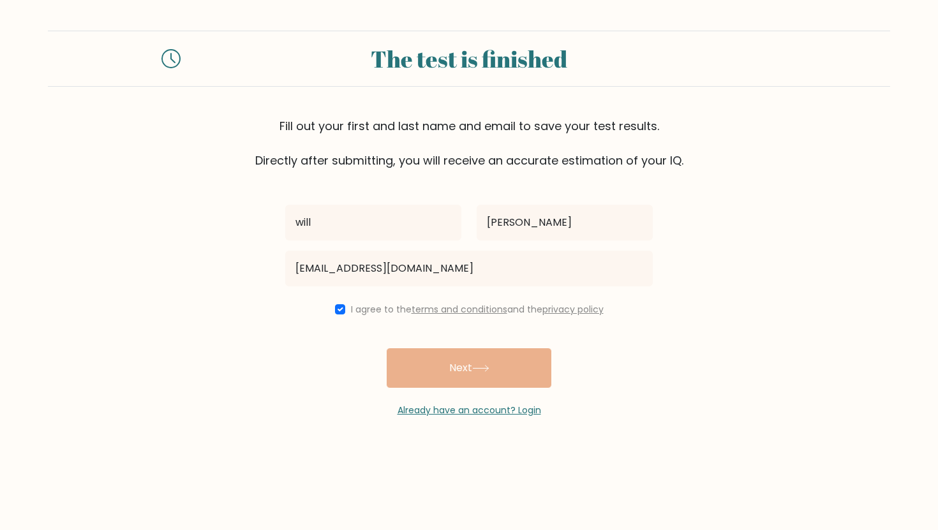
click at [451, 366] on div "will tolley willtolley365@gmail.com I agree to the terms and conditions and the…" at bounding box center [469, 293] width 383 height 248
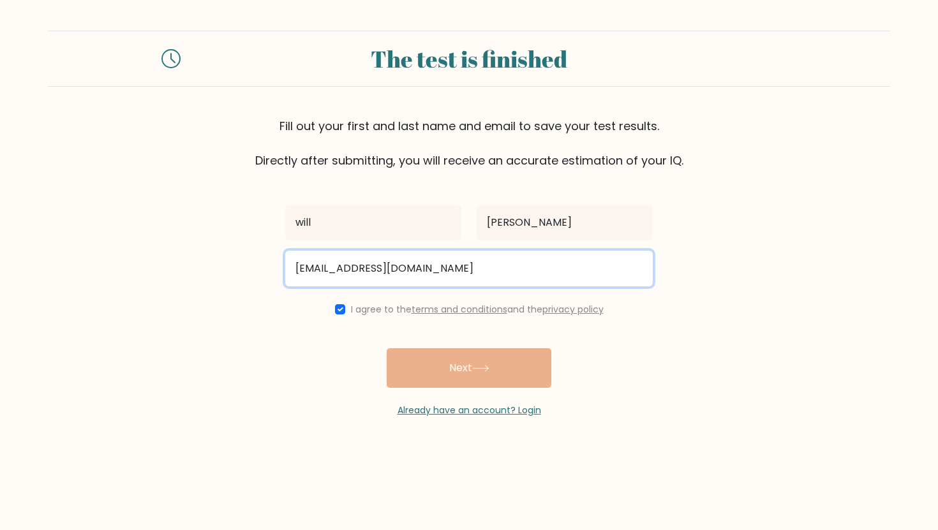
click at [471, 270] on input "willtolley365@gmail.com" at bounding box center [469, 269] width 368 height 36
type input "willtolley365@gmail.com"
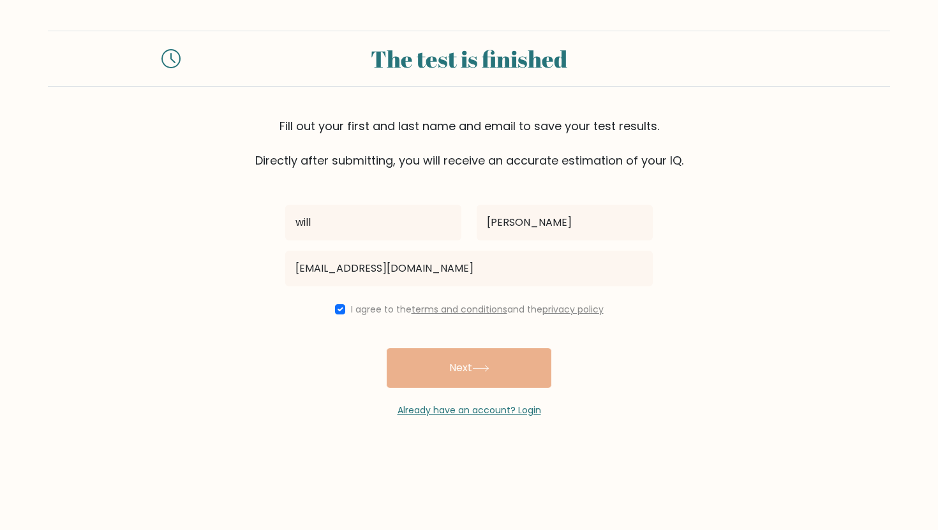
click at [463, 376] on div "will tolley willtolley365@gmail.com I agree to the terms and conditions and the…" at bounding box center [469, 293] width 383 height 248
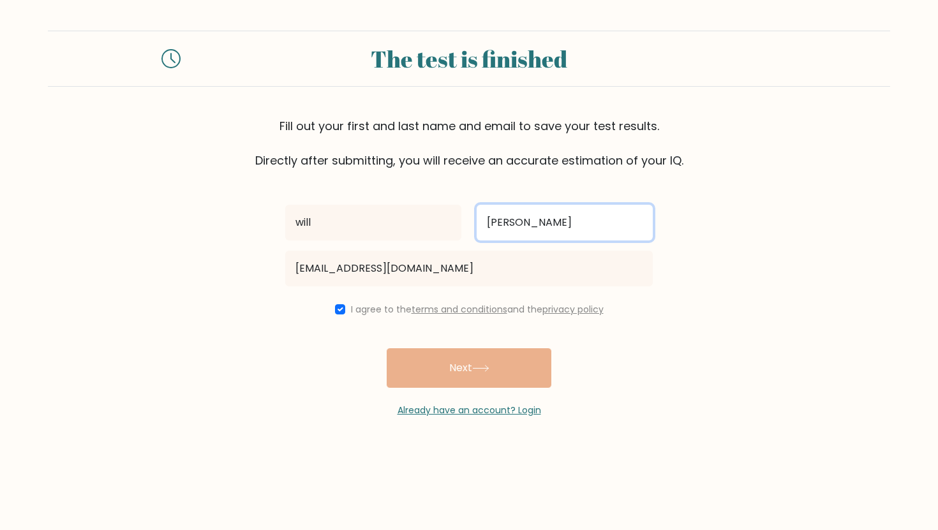
click at [544, 220] on input "[PERSON_NAME]" at bounding box center [565, 223] width 176 height 36
type input "t"
type input "[PERSON_NAME]"
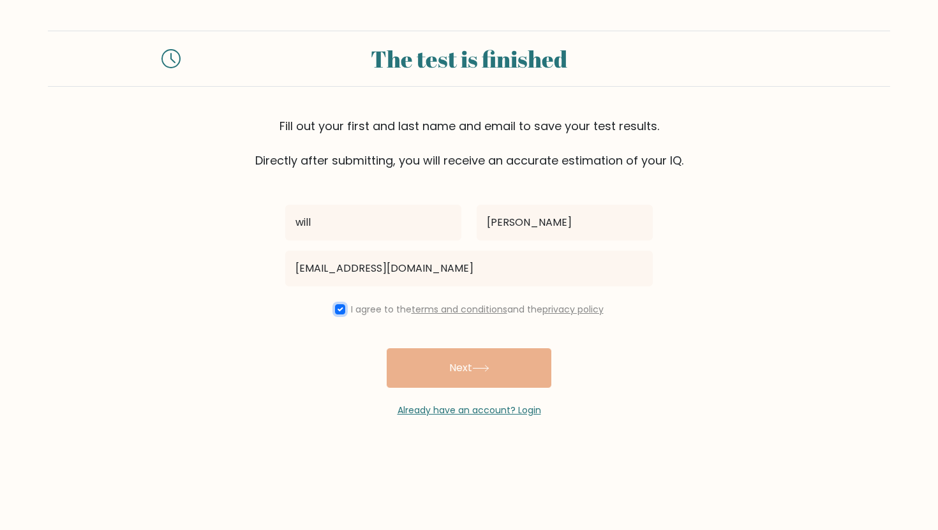
click at [336, 310] on input "checkbox" at bounding box center [340, 309] width 10 height 10
checkbox input "true"
click at [461, 366] on div "will tolley willtolley365@gmail.com I agree to the terms and conditions and the…" at bounding box center [469, 293] width 383 height 248
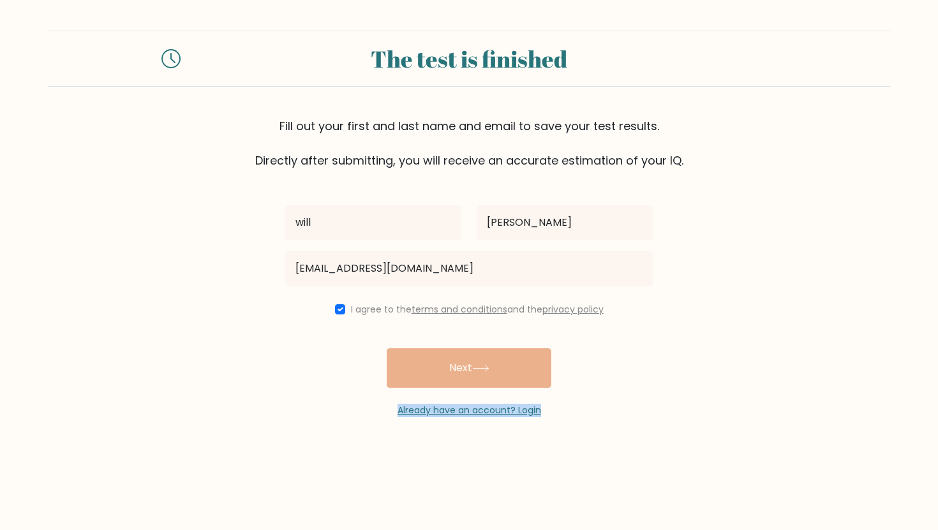
click at [461, 366] on div "will tolley willtolley365@gmail.com I agree to the terms and conditions and the…" at bounding box center [469, 293] width 383 height 248
click at [502, 370] on div "will tolley willtolley365@gmail.com I agree to the terms and conditions and the…" at bounding box center [469, 293] width 383 height 248
click at [473, 371] on div "will tolley willtolley365@gmail.com I agree to the terms and conditions and the…" at bounding box center [469, 293] width 383 height 248
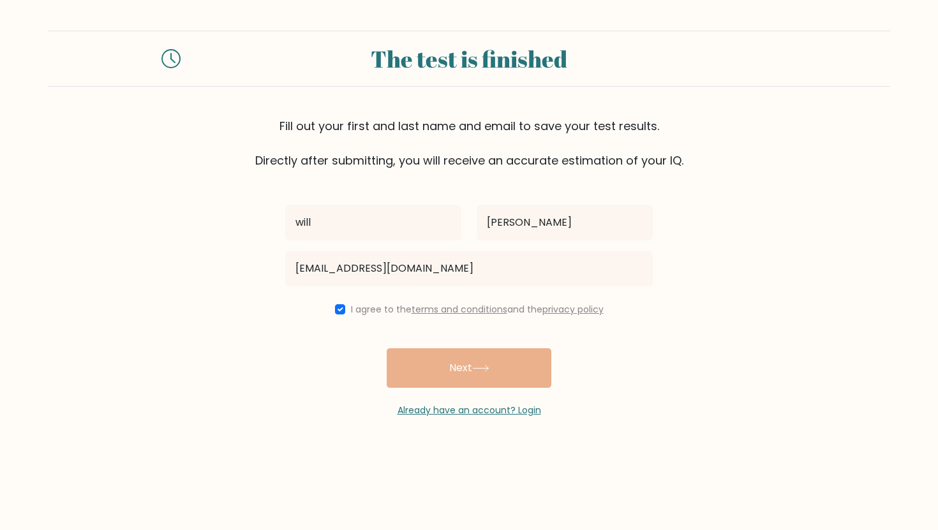
click at [473, 371] on div "will tolley willtolley365@gmail.com I agree to the terms and conditions and the…" at bounding box center [469, 293] width 383 height 248
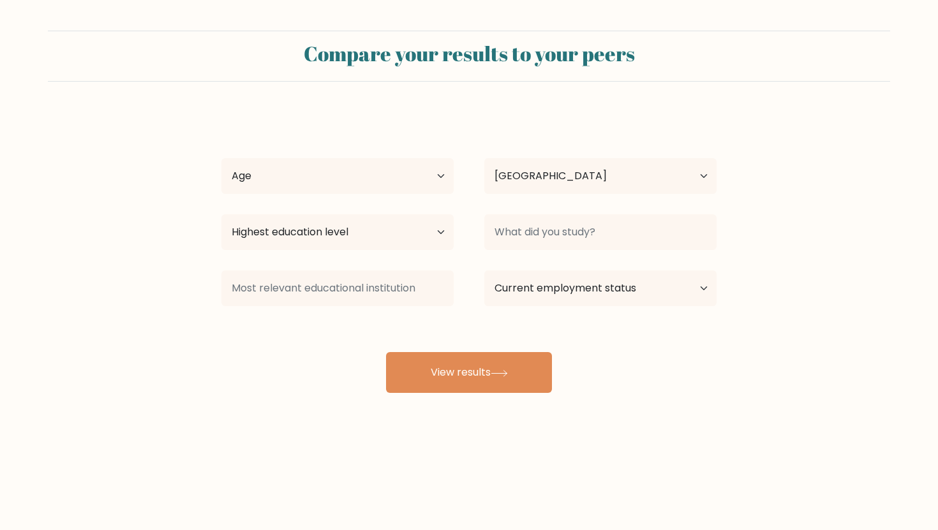
select select "US"
click at [385, 191] on select "Age Under [DEMOGRAPHIC_DATA] [DEMOGRAPHIC_DATA] [DEMOGRAPHIC_DATA] [DEMOGRAPHIC…" at bounding box center [337, 176] width 232 height 36
select select "18_24"
click at [221, 158] on select "Age Under [DEMOGRAPHIC_DATA] [DEMOGRAPHIC_DATA] [DEMOGRAPHIC_DATA] [DEMOGRAPHIC…" at bounding box center [337, 176] width 232 height 36
click at [377, 229] on select "Highest education level No schooling Primary Lower Secondary Upper Secondary Oc…" at bounding box center [337, 232] width 232 height 36
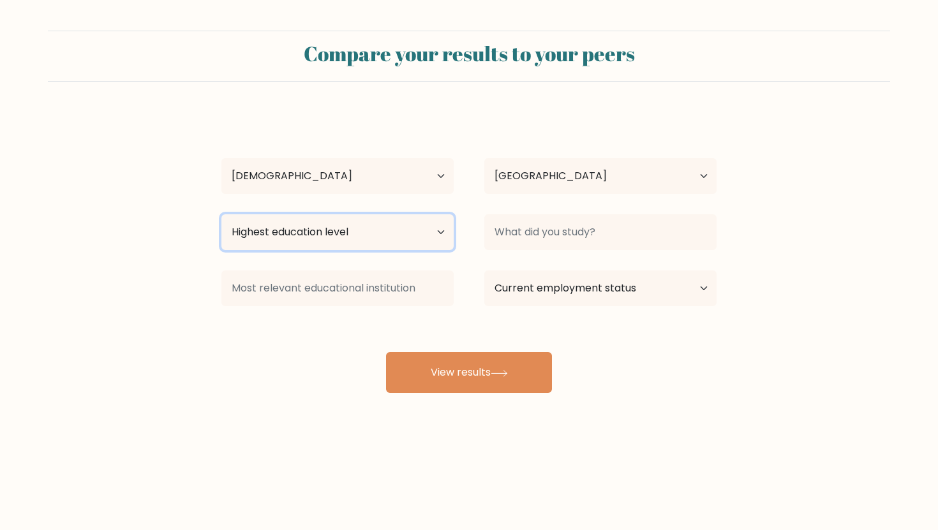
select select "occupation_specific"
click at [221, 214] on select "Highest education level No schooling Primary Lower Secondary Upper Secondary Oc…" at bounding box center [337, 232] width 232 height 36
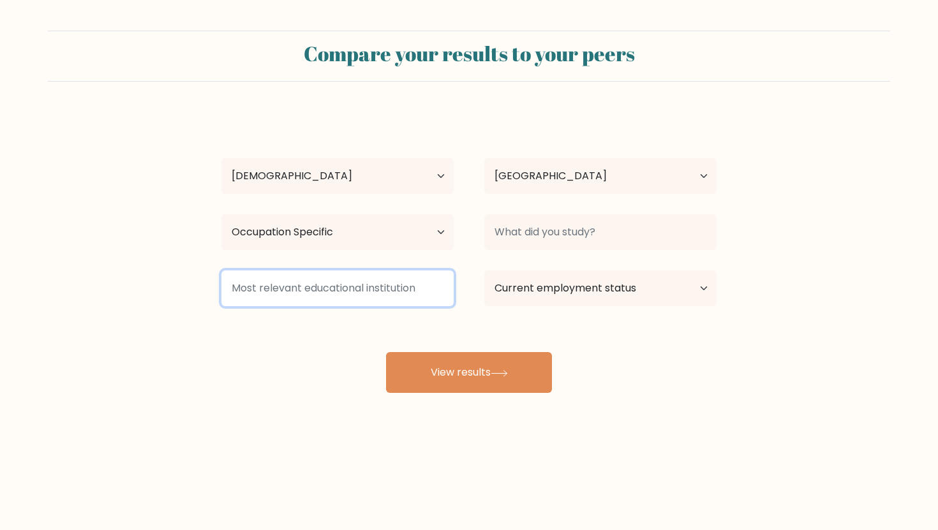
click at [363, 292] on input at bounding box center [337, 289] width 232 height 36
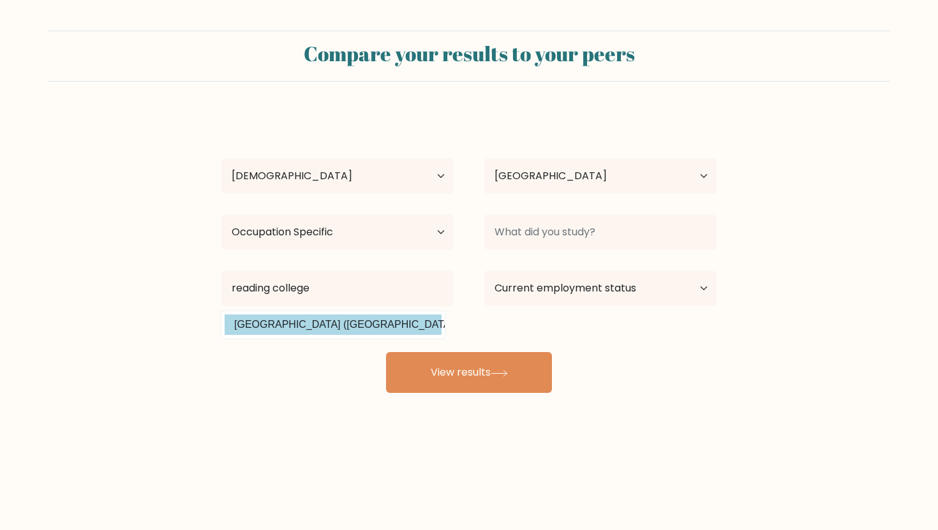
click at [380, 330] on option "[GEOGRAPHIC_DATA] ([GEOGRAPHIC_DATA])" at bounding box center [333, 325] width 217 height 20
type input "[GEOGRAPHIC_DATA]"
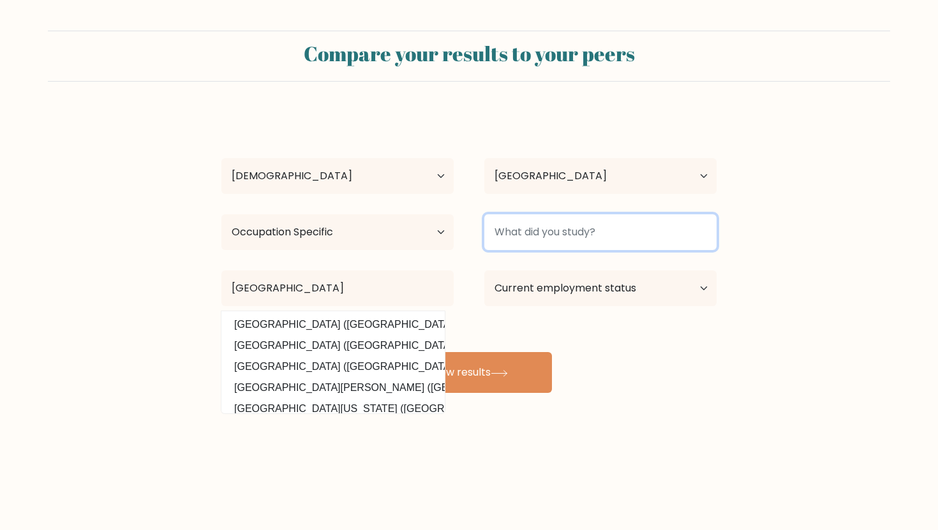
click at [610, 221] on input at bounding box center [600, 232] width 232 height 36
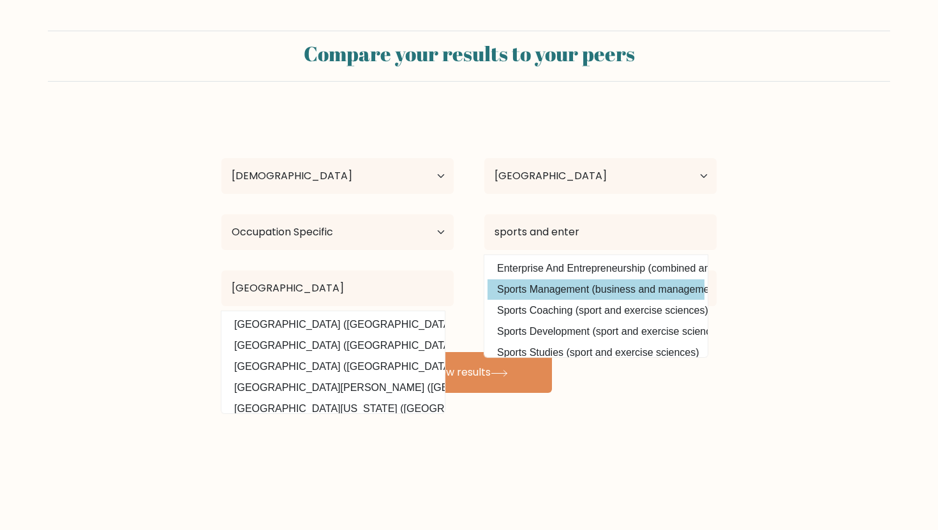
click at [594, 296] on option "Sports Management (business and management)" at bounding box center [596, 290] width 217 height 20
type input "Sports Management"
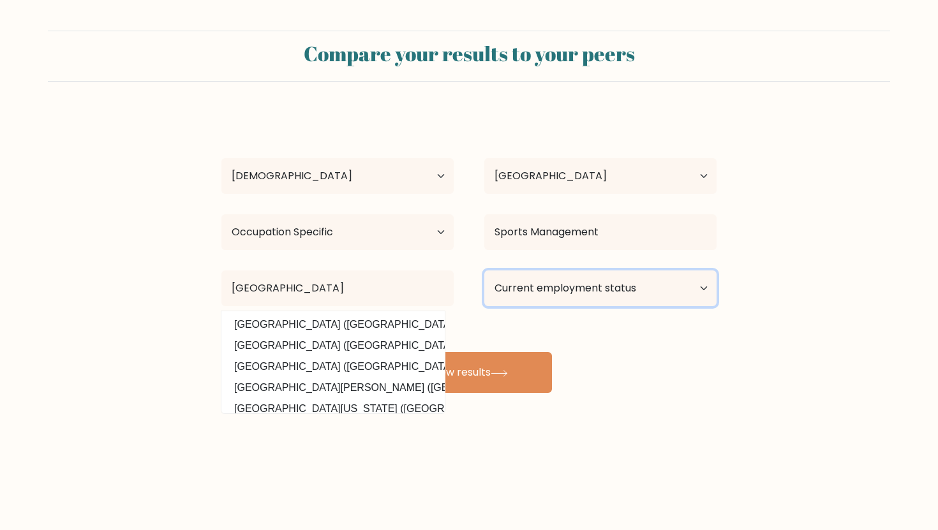
click at [580, 293] on select "Current employment status Employed Student Retired Other / prefer not to answer" at bounding box center [600, 289] width 232 height 36
select select "other"
click at [484, 271] on select "Current employment status Employed Student Retired Other / prefer not to answer" at bounding box center [600, 289] width 232 height 36
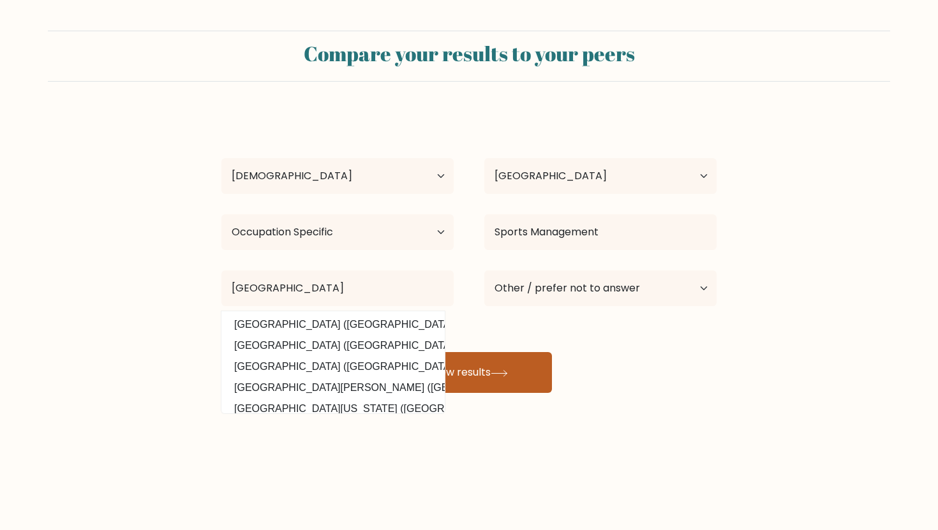
click at [511, 382] on button "View results" at bounding box center [469, 372] width 166 height 41
